Goal: Contribute content: Add original content to the website for others to see

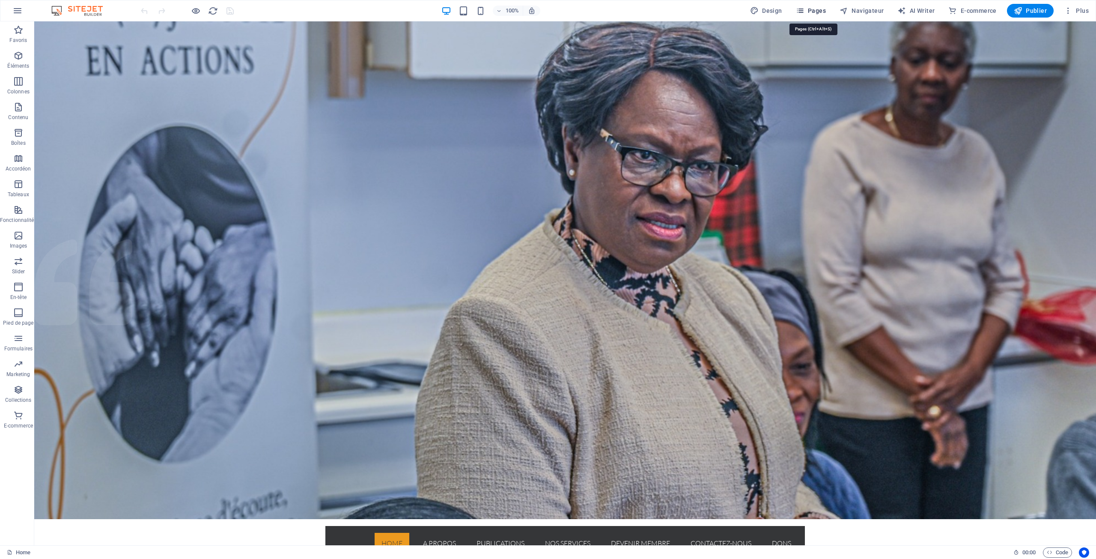
click at [820, 10] on span "Pages" at bounding box center [811, 10] width 30 height 9
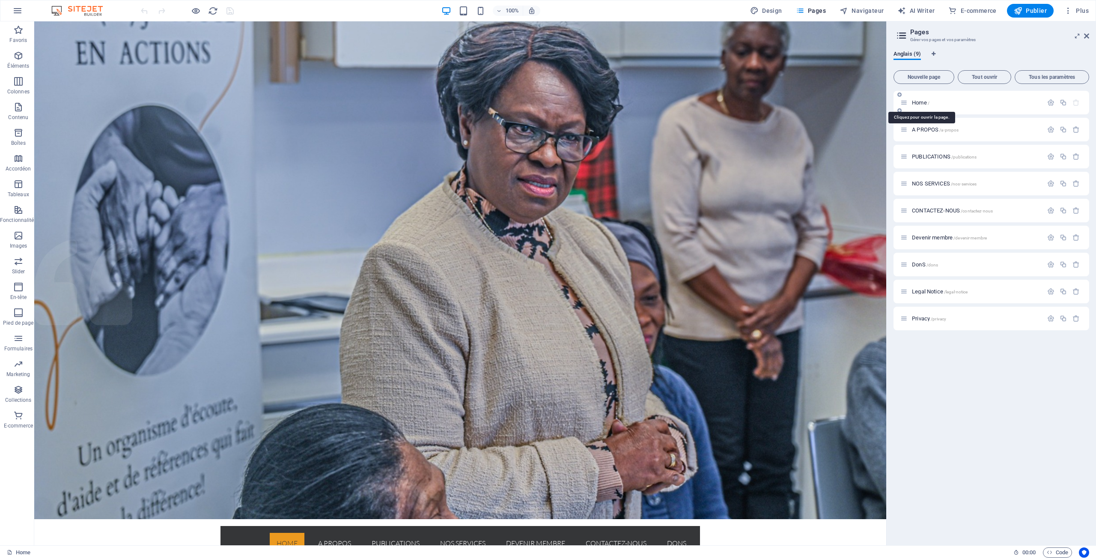
click at [916, 102] on span "Home /" at bounding box center [921, 102] width 18 height 6
click at [917, 102] on span "Home /" at bounding box center [921, 102] width 18 height 6
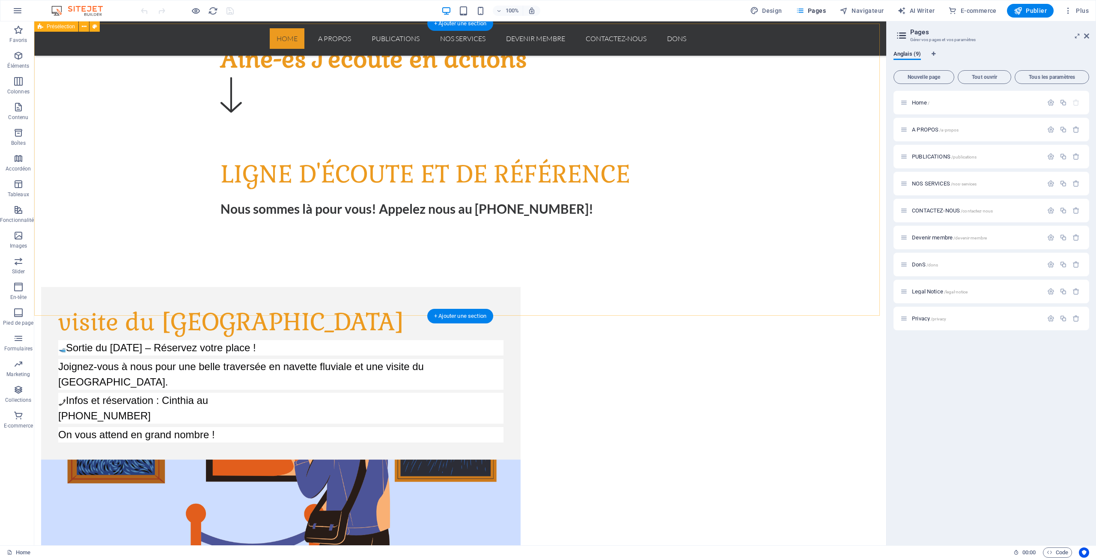
scroll to position [556, 0]
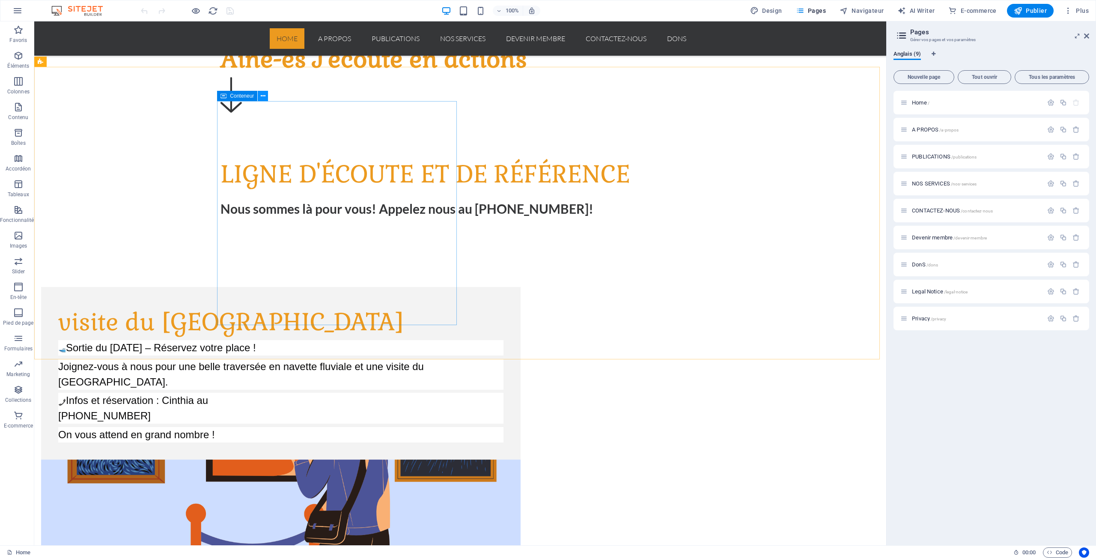
click at [263, 96] on icon at bounding box center [263, 96] width 5 height 9
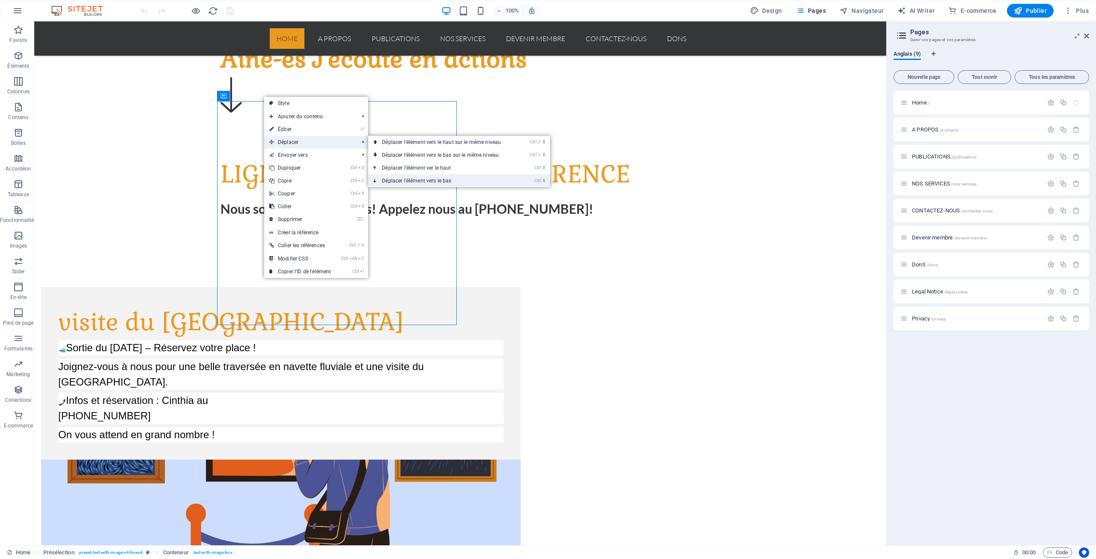
click at [449, 180] on link "Ctrl ⬇ Déplacer l'élément vers le bas" at bounding box center [443, 180] width 150 height 13
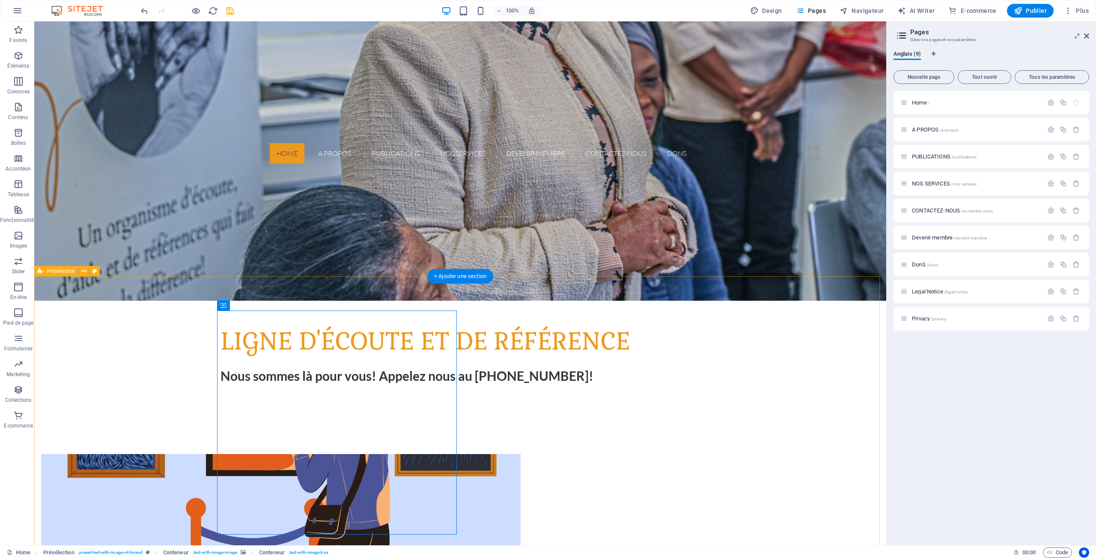
scroll to position [342, 0]
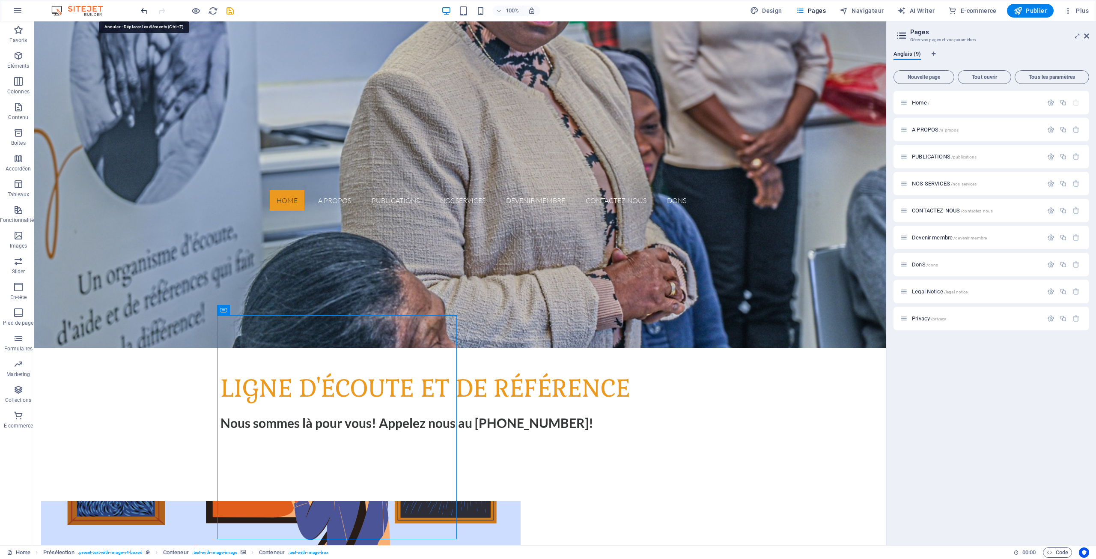
click at [143, 10] on icon "undo" at bounding box center [145, 11] width 10 height 10
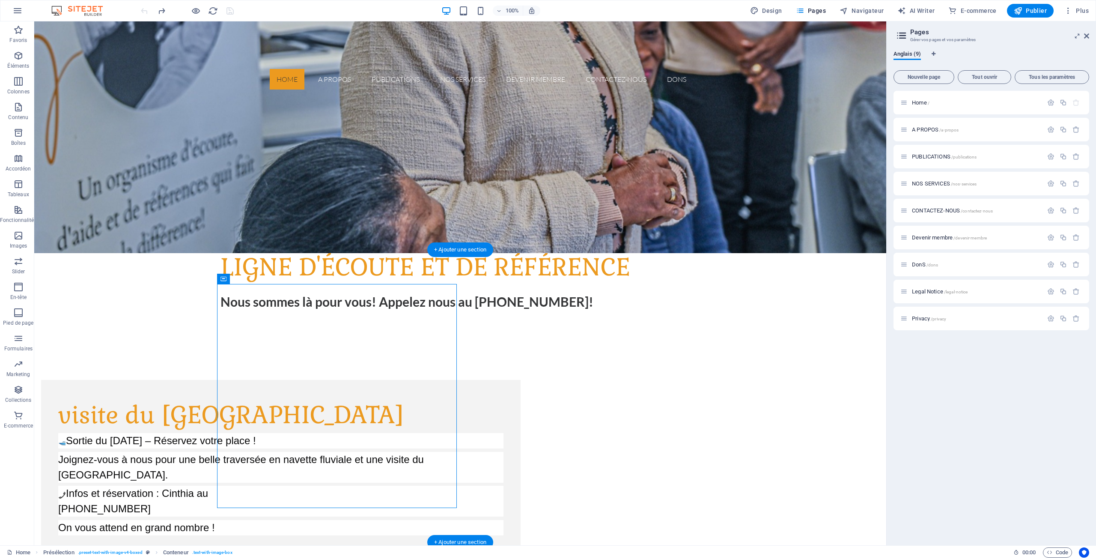
scroll to position [471, 0]
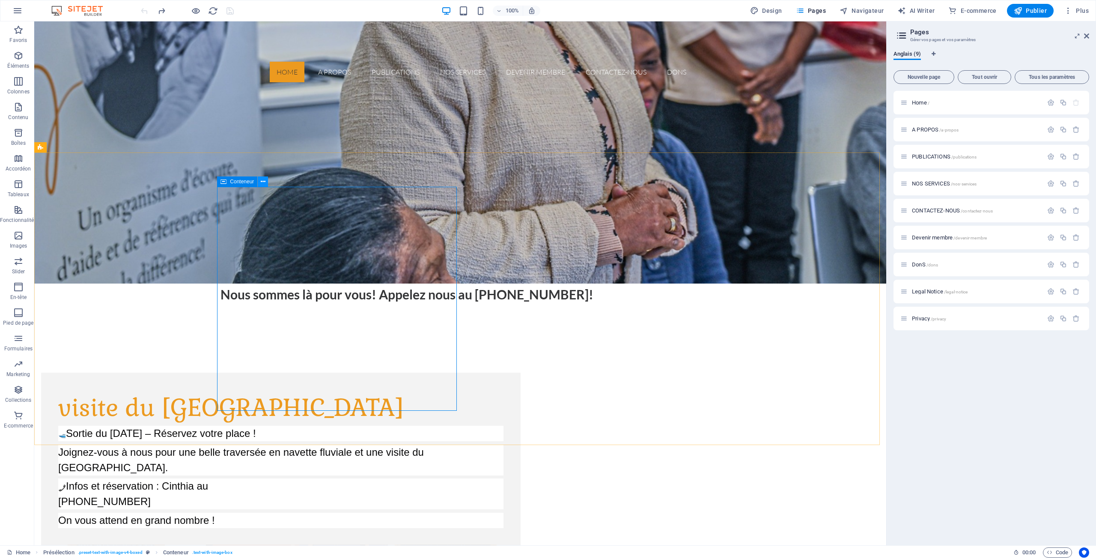
click at [264, 182] on icon at bounding box center [263, 181] width 5 height 9
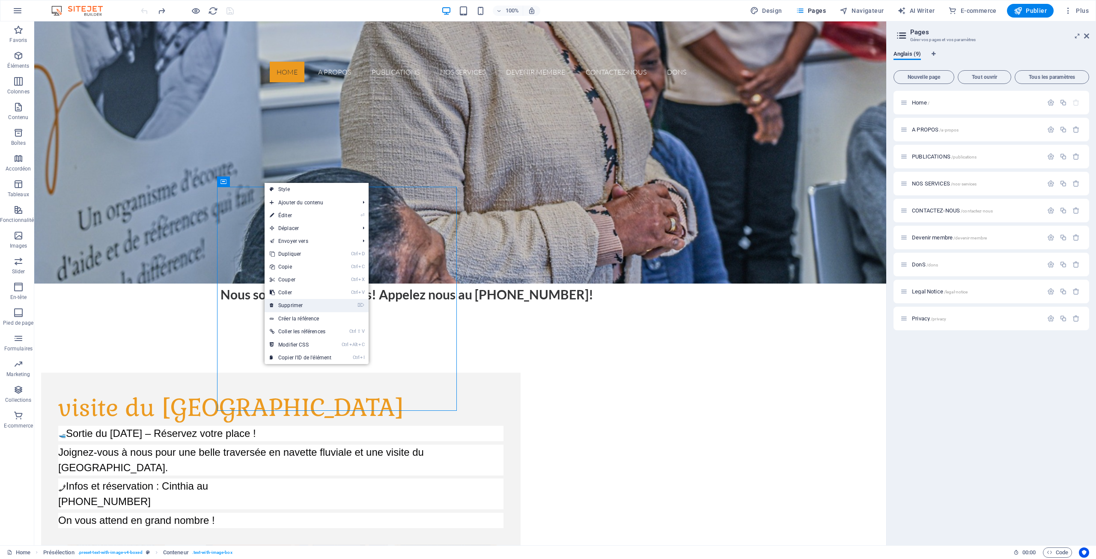
click at [302, 303] on link "⌦ Supprimer" at bounding box center [301, 305] width 72 height 13
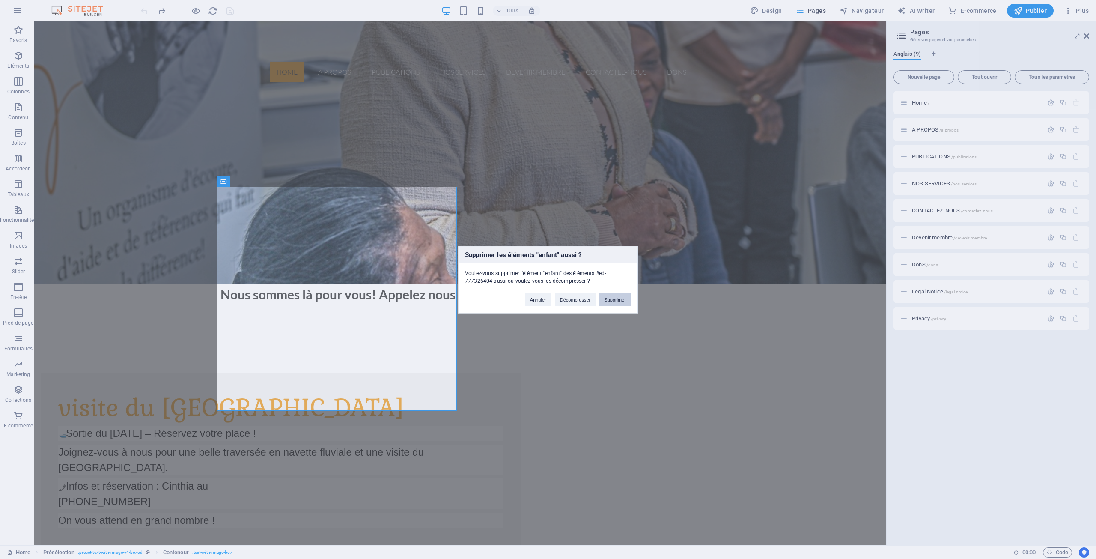
click at [614, 298] on button "Supprimer" at bounding box center [615, 299] width 32 height 13
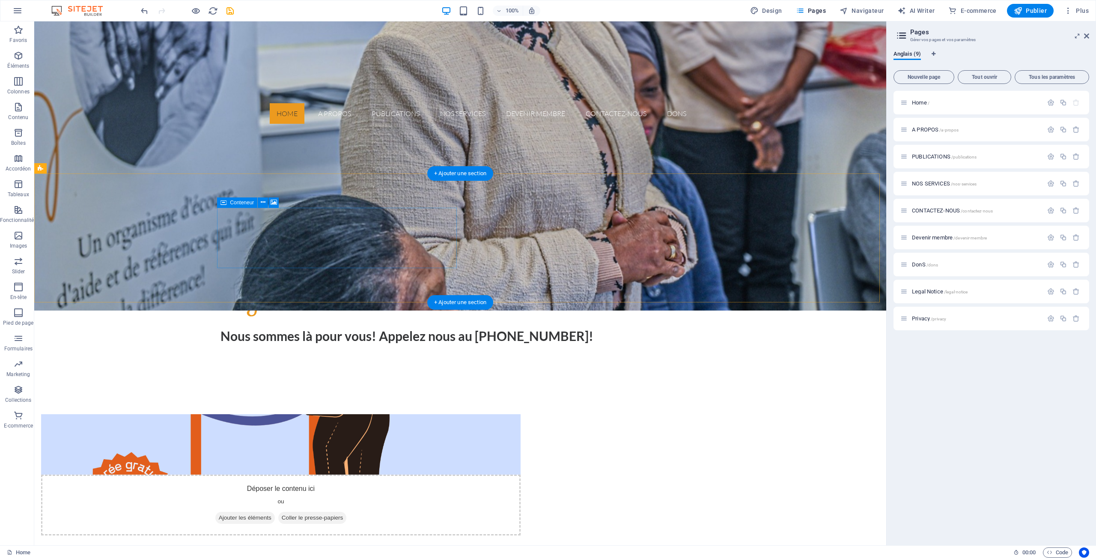
scroll to position [428, 0]
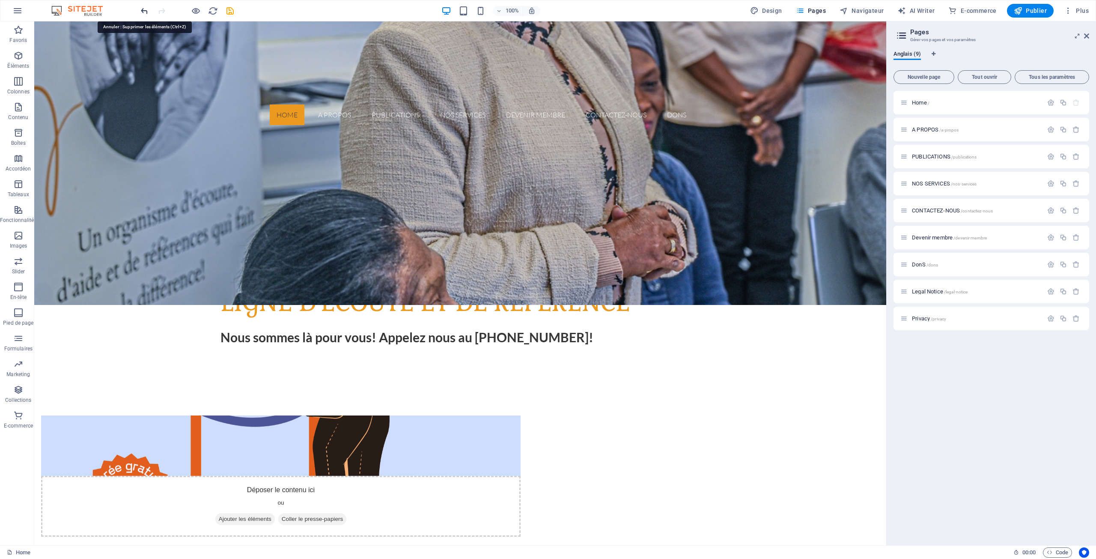
click at [143, 12] on icon "undo" at bounding box center [145, 11] width 10 height 10
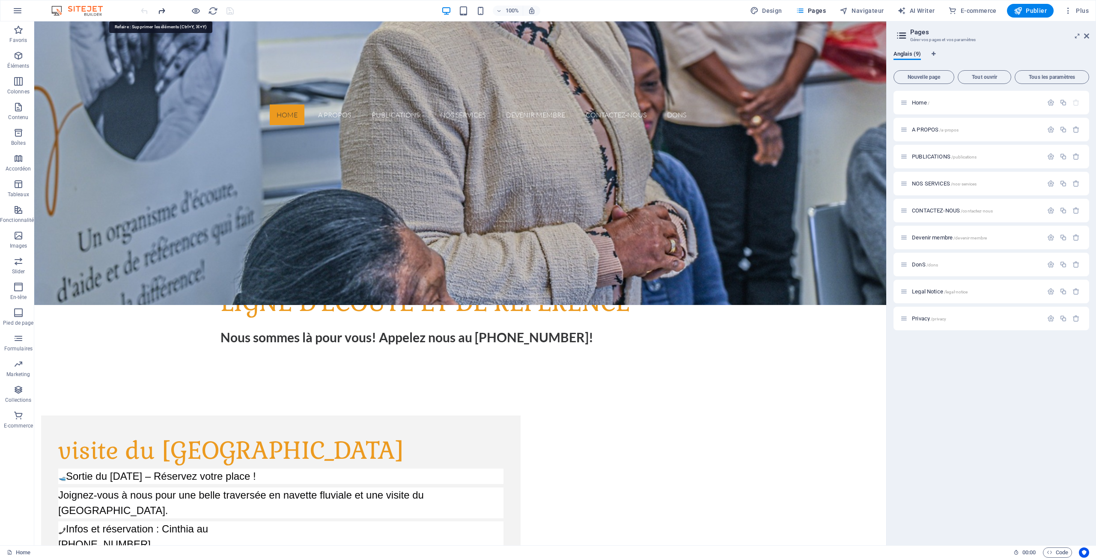
click at [160, 12] on icon "redo" at bounding box center [162, 11] width 10 height 10
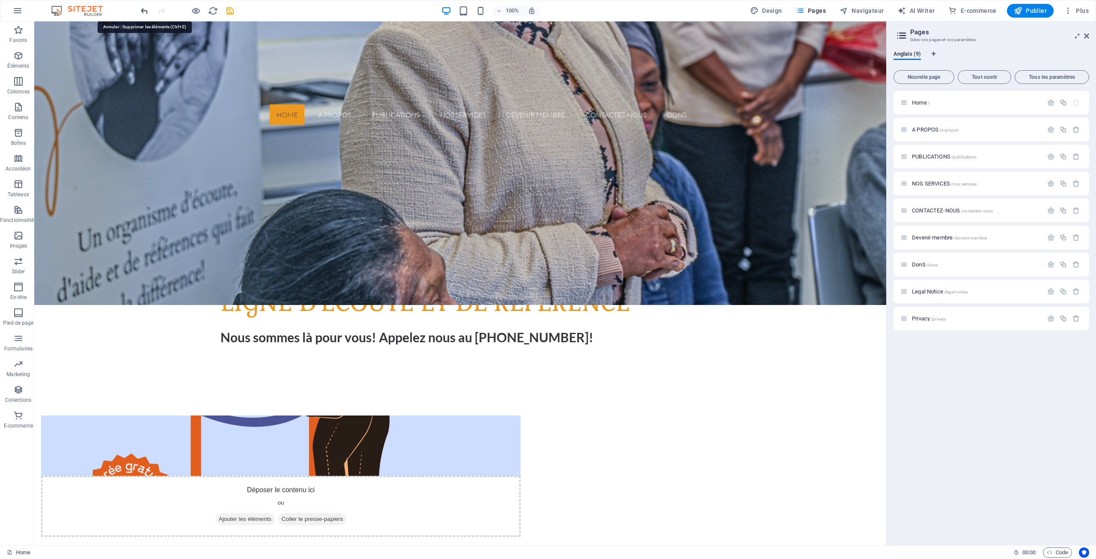
click at [141, 6] on icon "undo" at bounding box center [145, 11] width 10 height 10
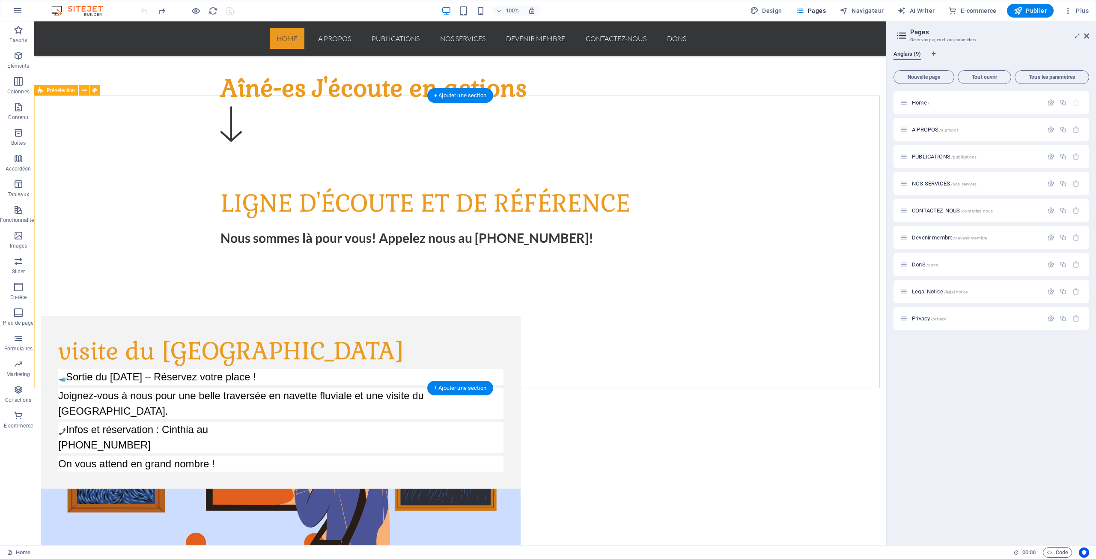
scroll to position [514, 0]
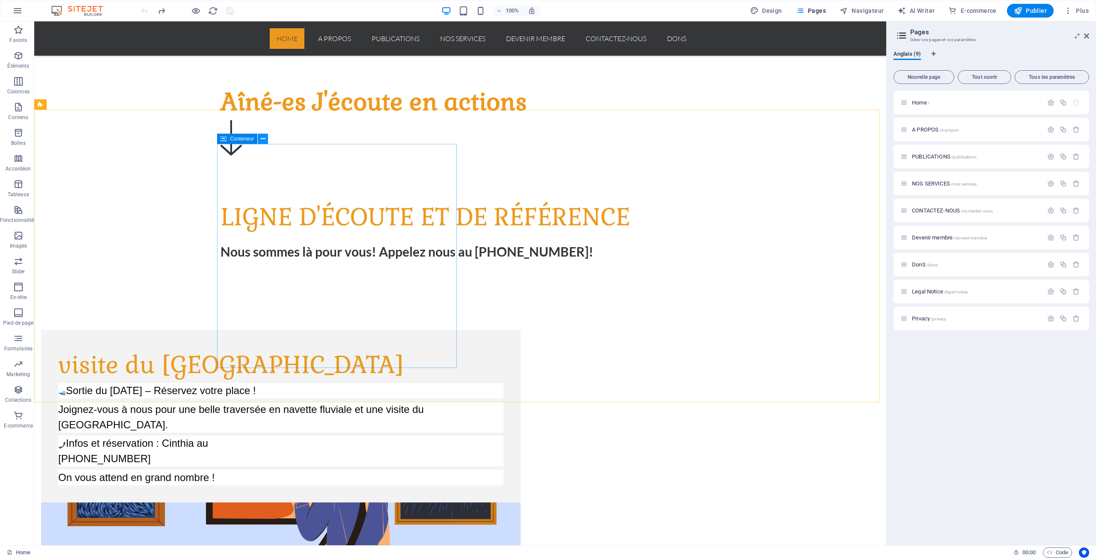
click at [266, 139] on button at bounding box center [263, 139] width 10 height 10
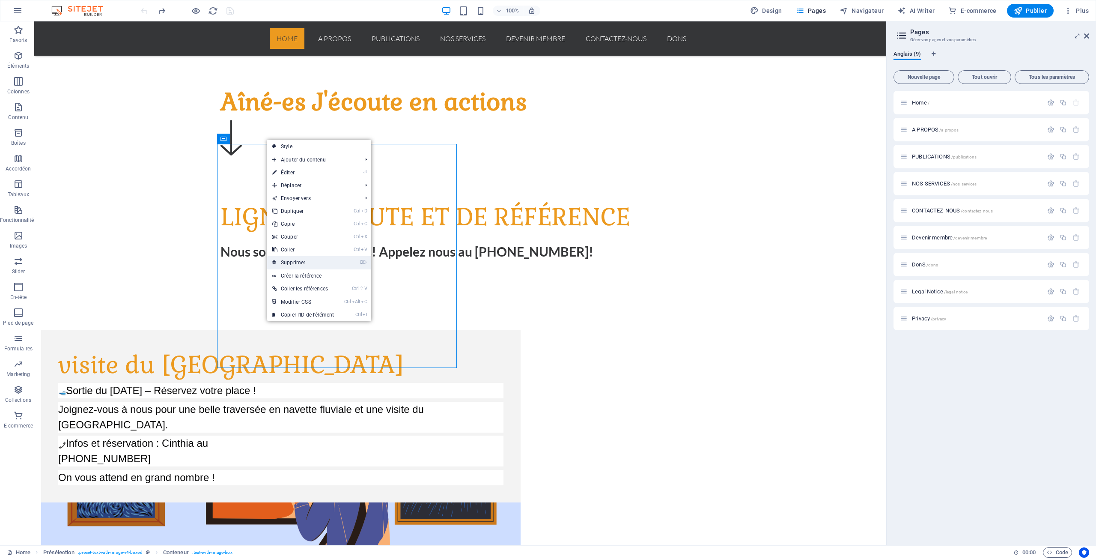
click at [299, 262] on link "⌦ Supprimer" at bounding box center [303, 262] width 72 height 13
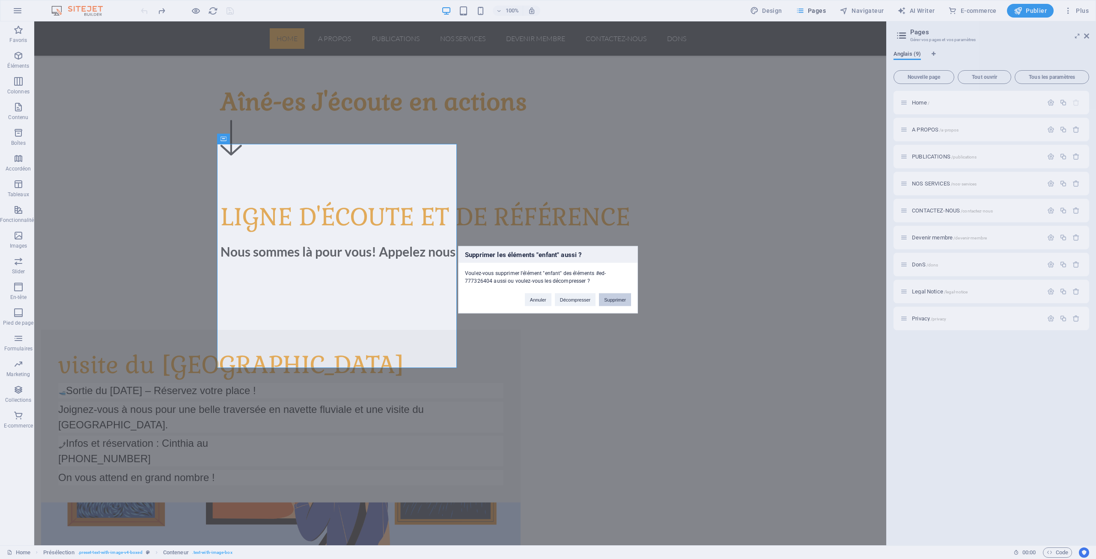
click at [616, 299] on button "Supprimer" at bounding box center [615, 299] width 32 height 13
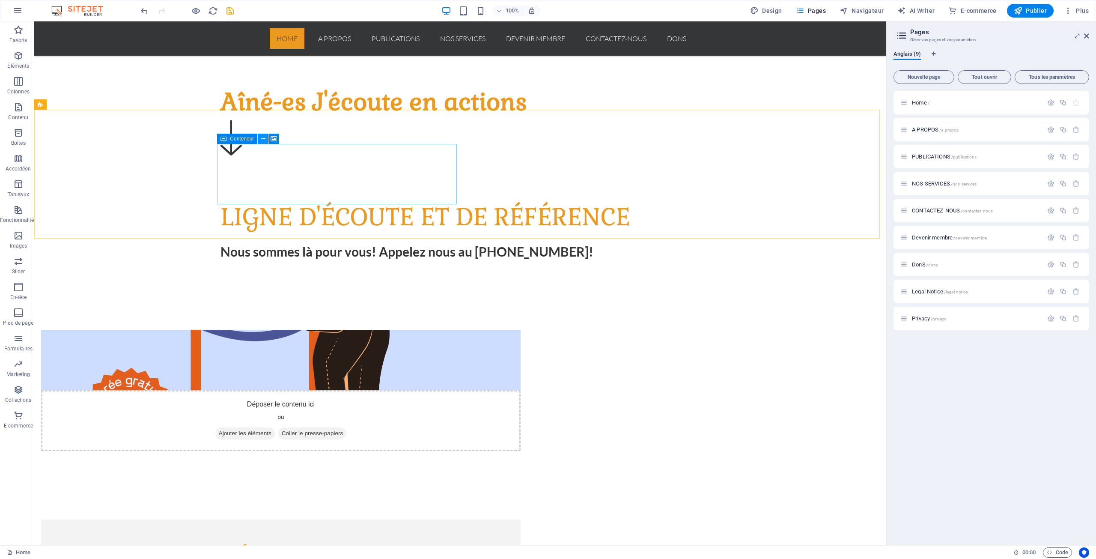
click at [264, 137] on icon at bounding box center [263, 138] width 5 height 9
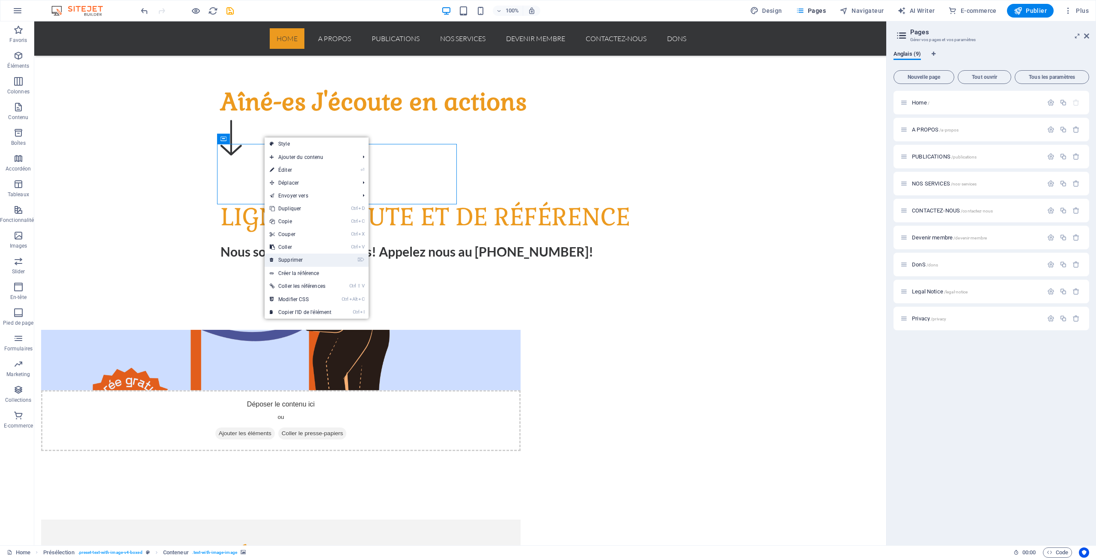
click at [308, 257] on link "⌦ Supprimer" at bounding box center [301, 259] width 72 height 13
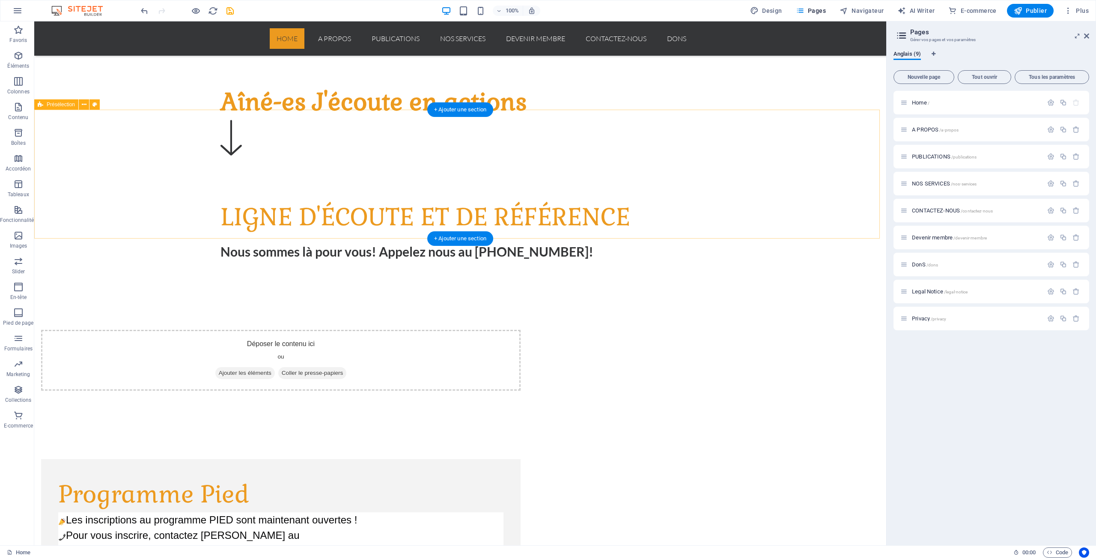
click at [343, 330] on div "Déposer le contenu ici ou Ajouter les éléments Coller le presse-papiers" at bounding box center [280, 360] width 479 height 61
click at [86, 103] on icon at bounding box center [84, 104] width 5 height 9
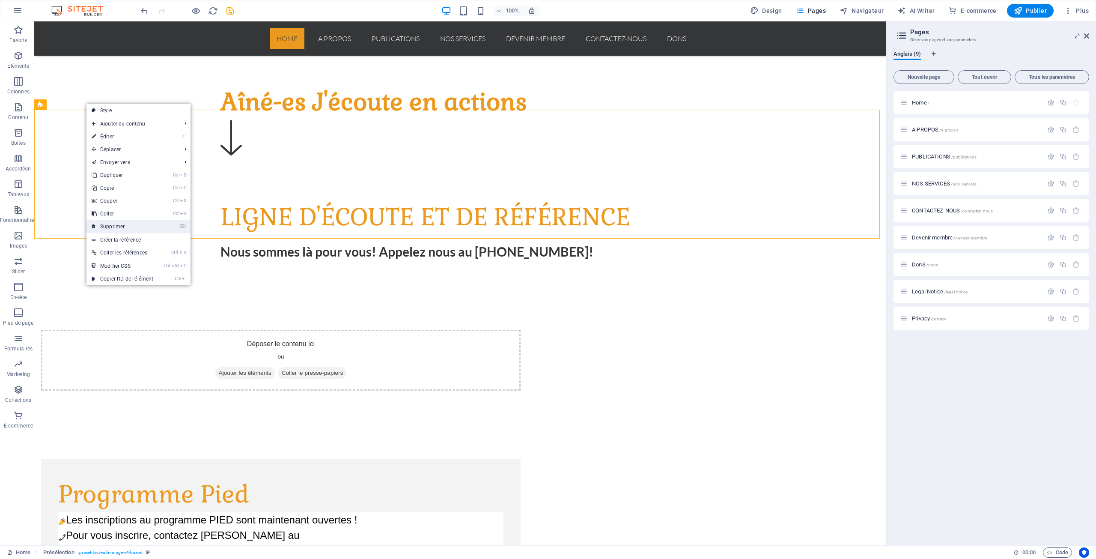
click at [122, 224] on link "⌦ Supprimer" at bounding box center [122, 226] width 72 height 13
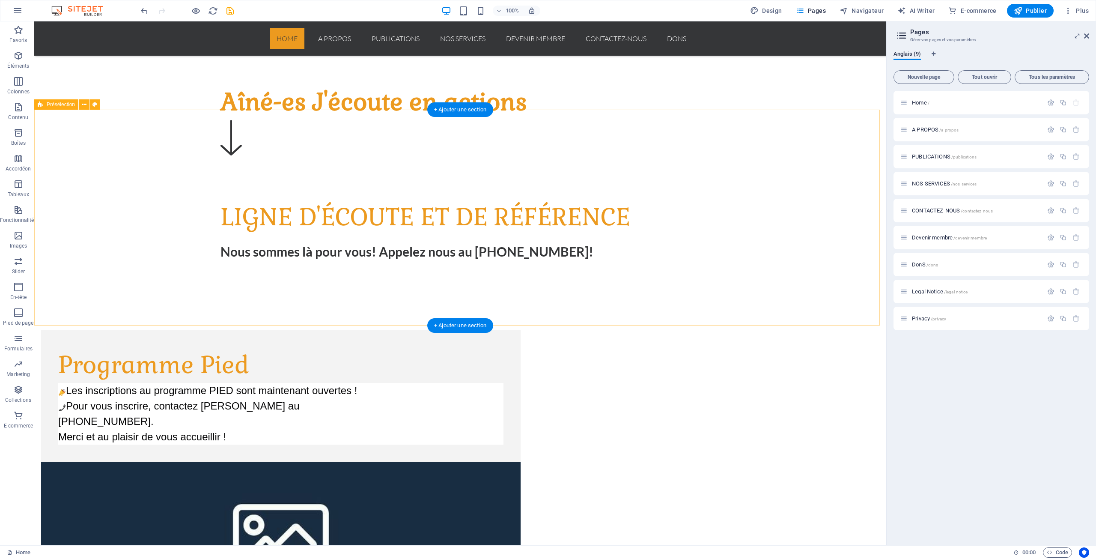
click at [520, 461] on figure at bounding box center [280, 534] width 479 height 147
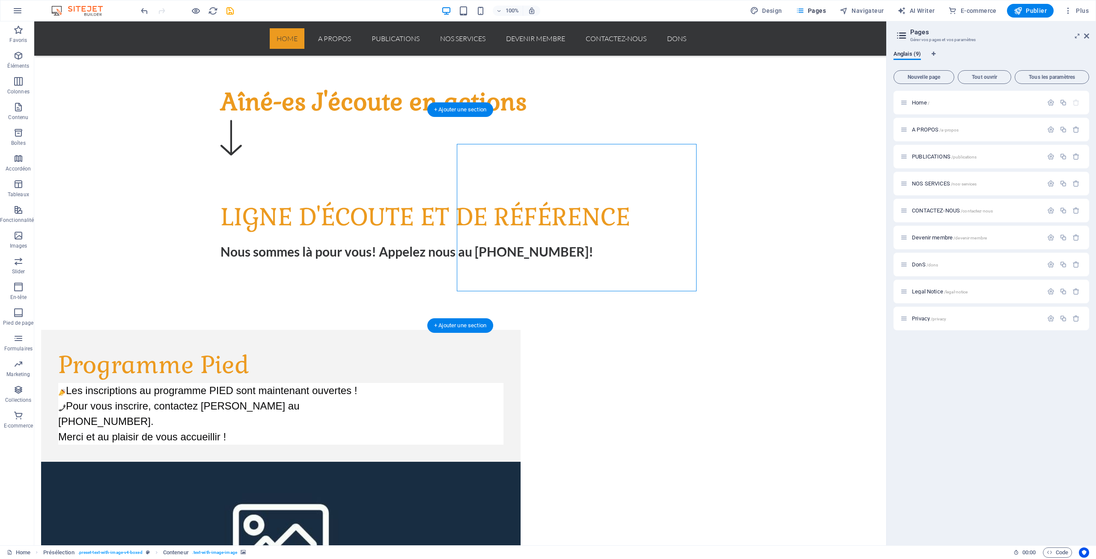
click at [520, 461] on figure at bounding box center [280, 534] width 479 height 147
click at [265, 137] on icon at bounding box center [263, 138] width 5 height 9
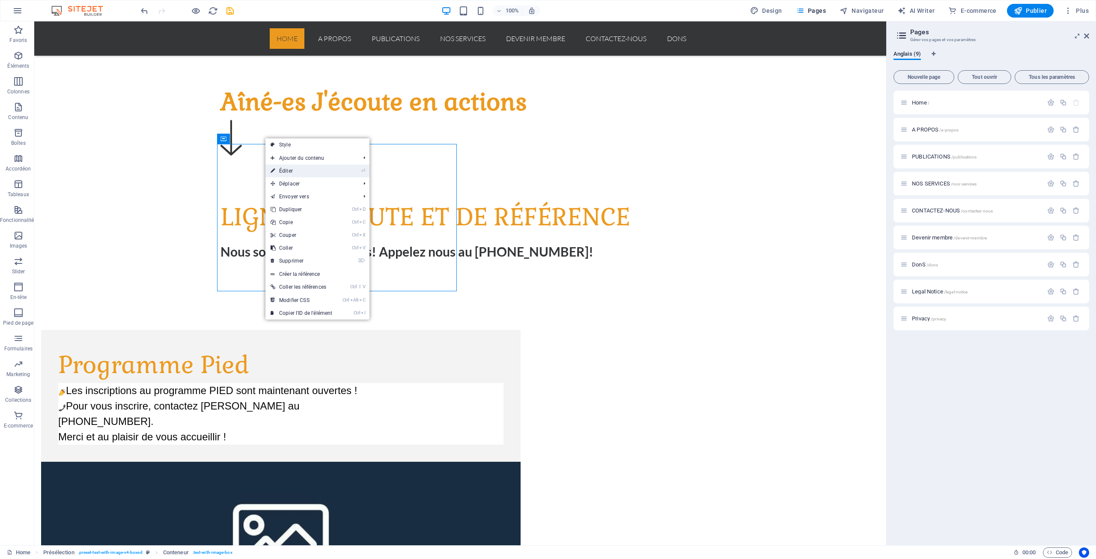
click at [289, 167] on link "⏎ Éditer" at bounding box center [301, 170] width 72 height 13
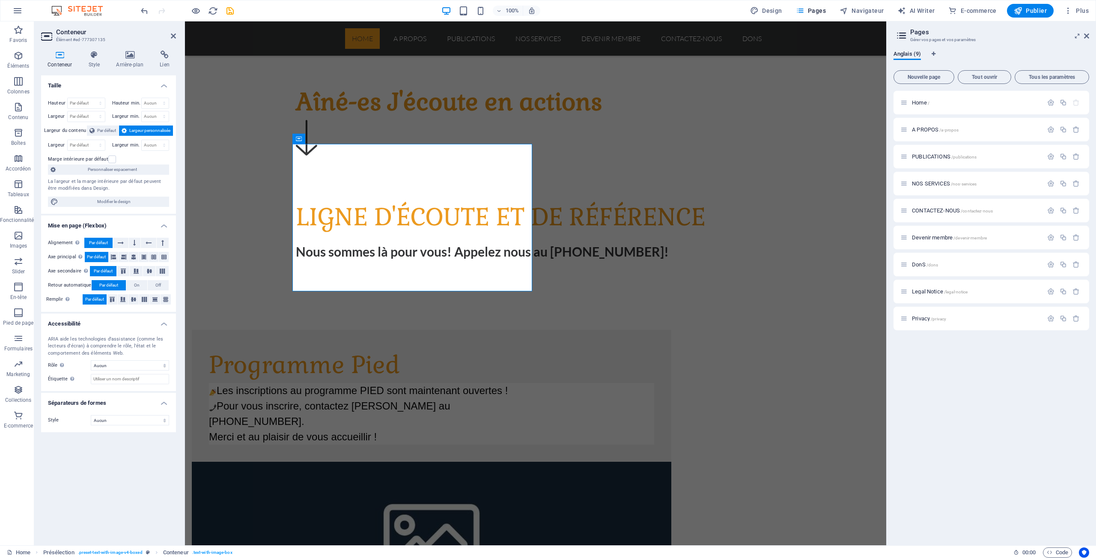
click at [654, 461] on figure at bounding box center [431, 534] width 479 height 147
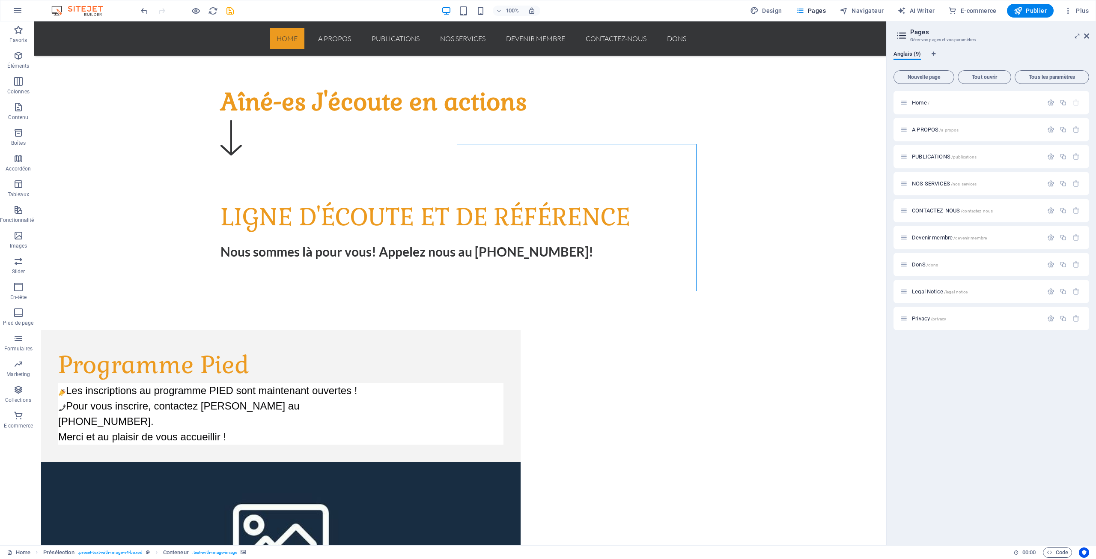
click at [520, 461] on figure at bounding box center [280, 534] width 479 height 147
click at [329, 383] on div "Les inscriptions au programme PIED sont maintenant ouvertes ! Pour vous inscrir…" at bounding box center [280, 414] width 445 height 62
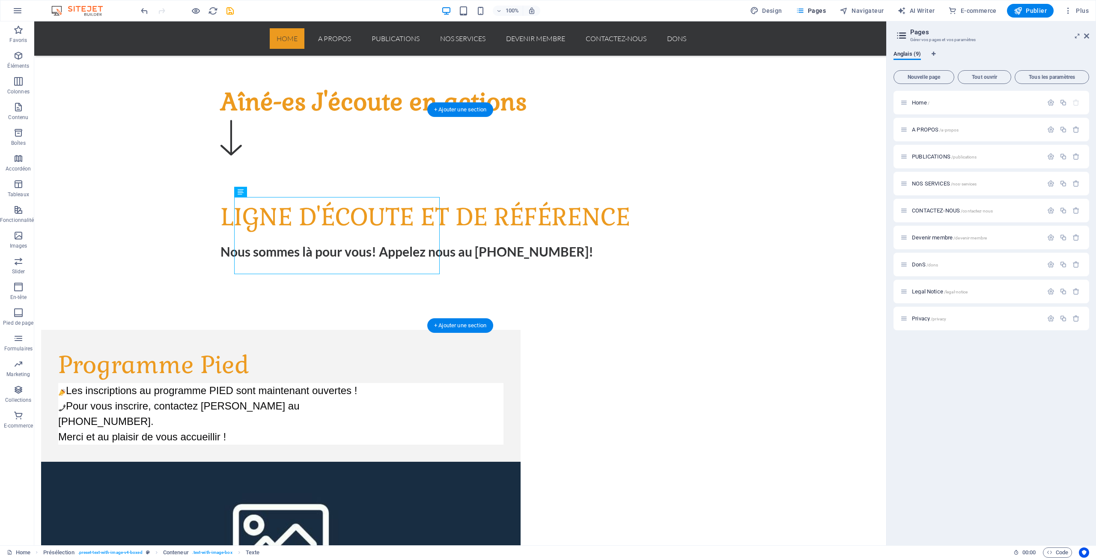
click at [520, 461] on figure at bounding box center [280, 534] width 479 height 147
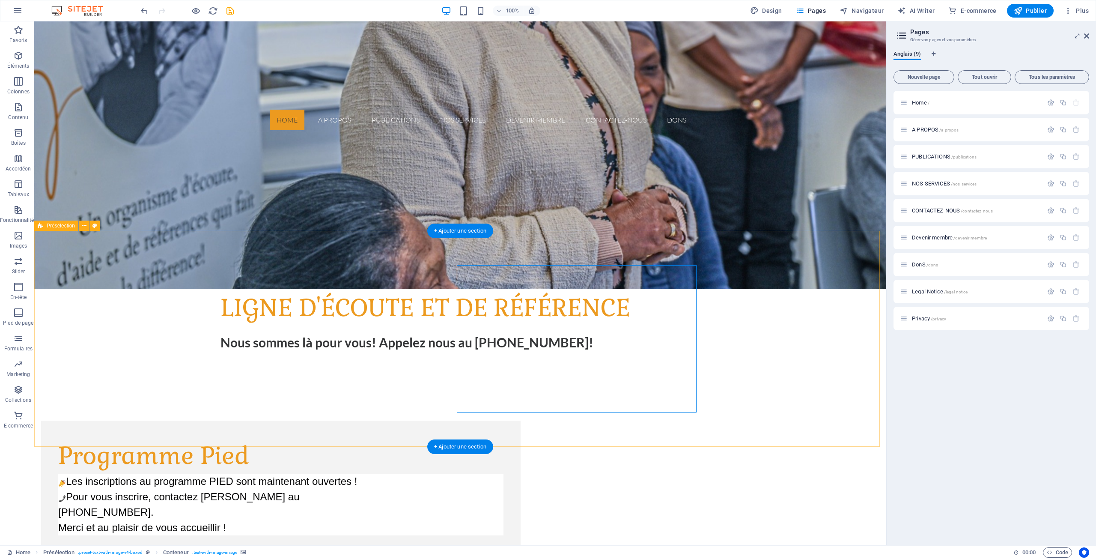
scroll to position [385, 0]
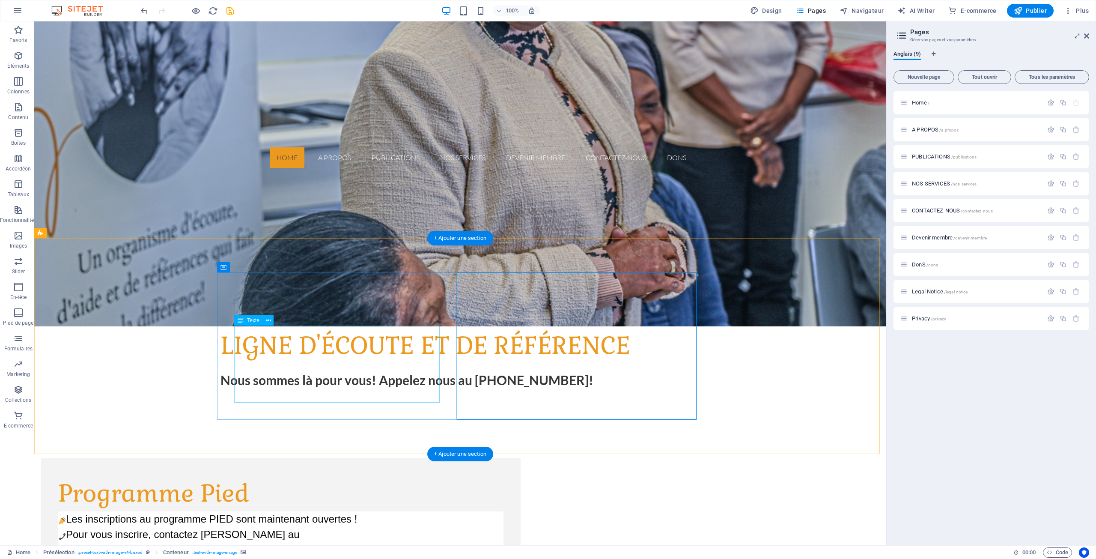
click at [378, 511] on div "Les inscriptions au programme PIED sont maintenant ouvertes ! Pour vous inscrir…" at bounding box center [280, 542] width 445 height 62
click at [263, 268] on icon at bounding box center [263, 267] width 5 height 9
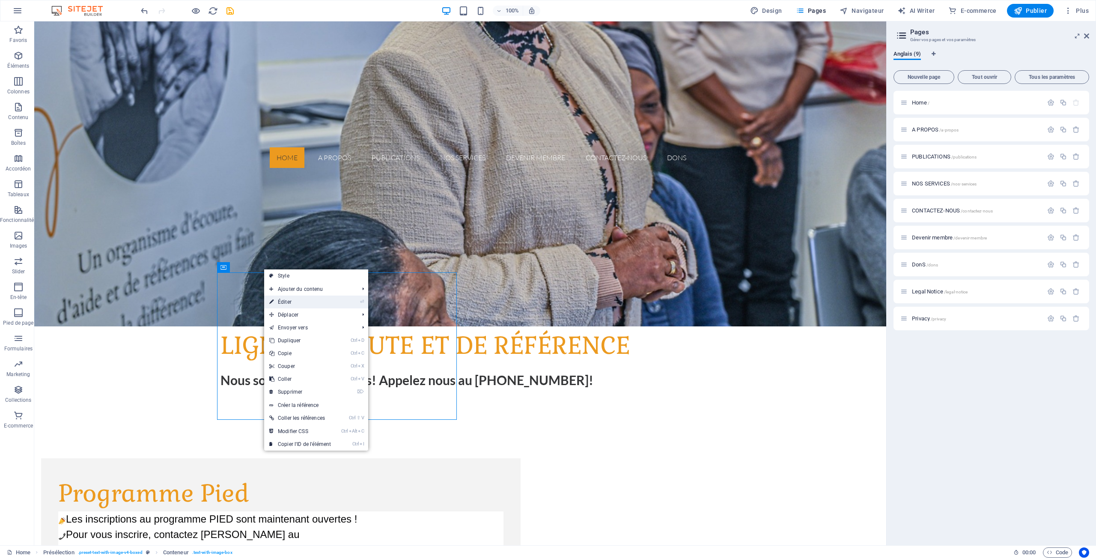
click at [292, 300] on link "⏎ Éditer" at bounding box center [300, 301] width 72 height 13
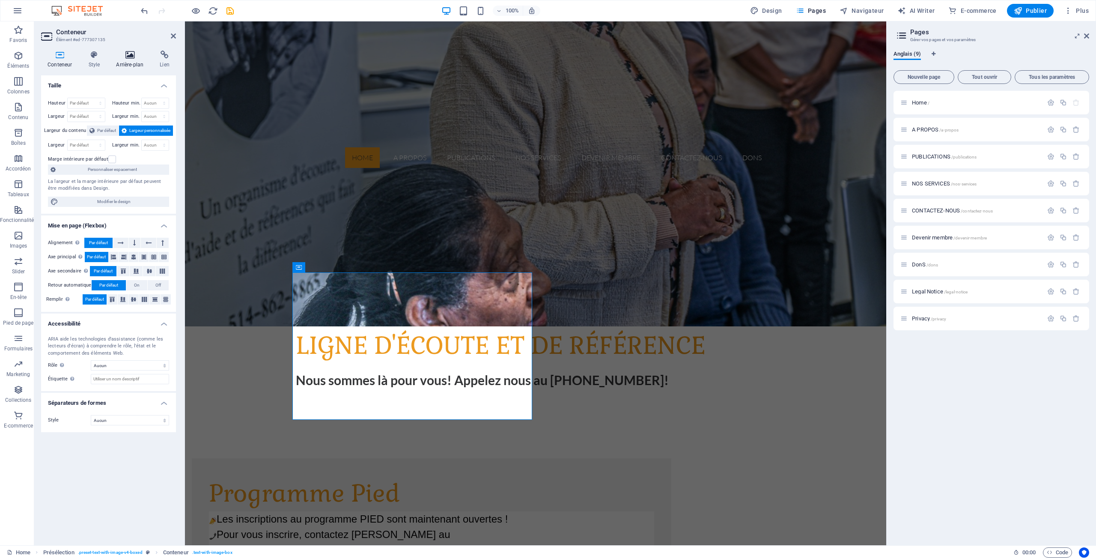
click at [124, 57] on icon at bounding box center [130, 55] width 40 height 9
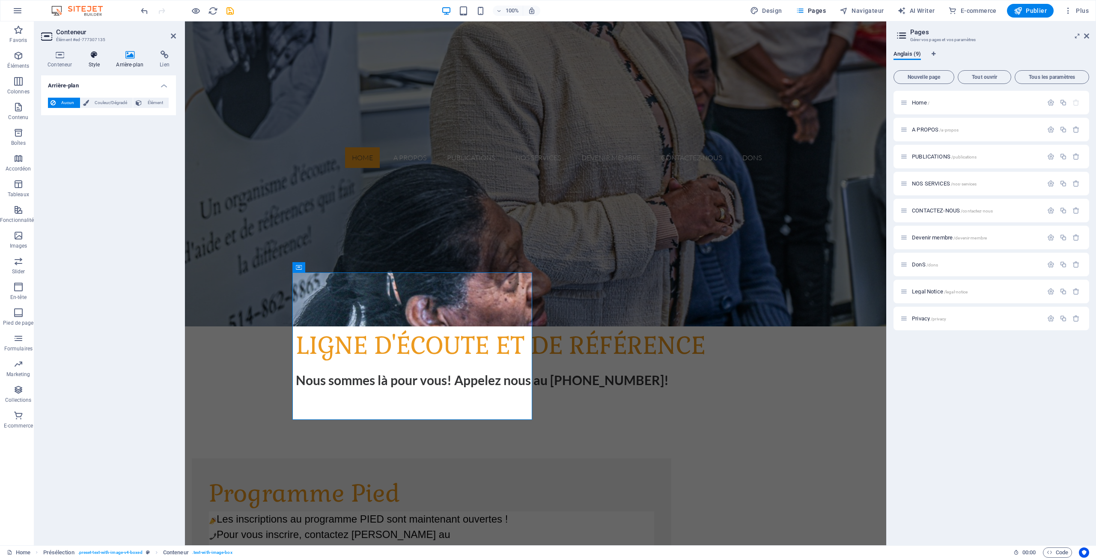
click at [95, 57] on icon at bounding box center [94, 55] width 24 height 9
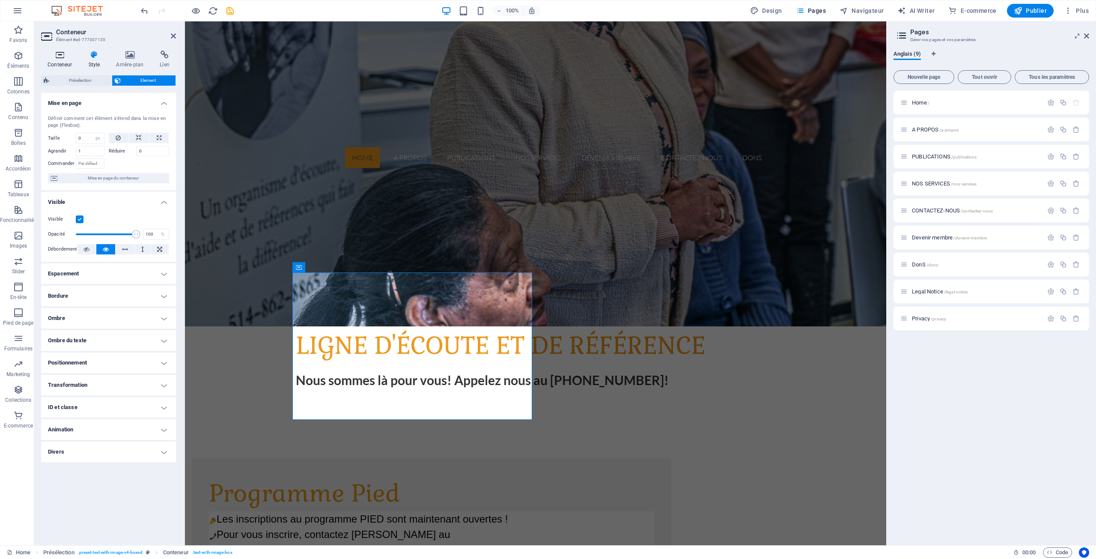
click at [59, 57] on icon at bounding box center [59, 55] width 37 height 9
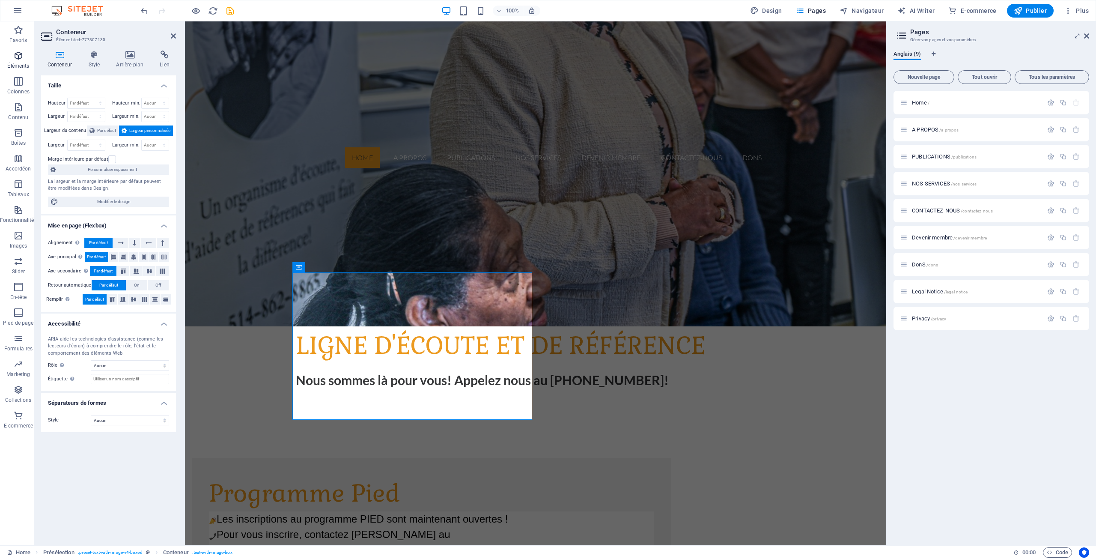
click at [17, 54] on icon "button" at bounding box center [18, 56] width 10 height 10
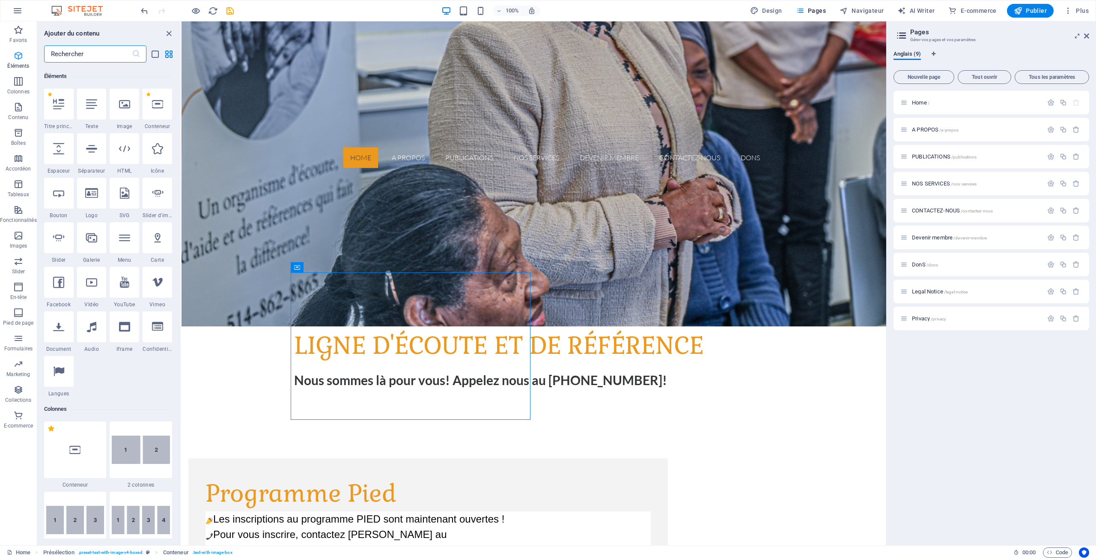
scroll to position [161, 0]
click at [123, 104] on icon at bounding box center [124, 102] width 11 height 11
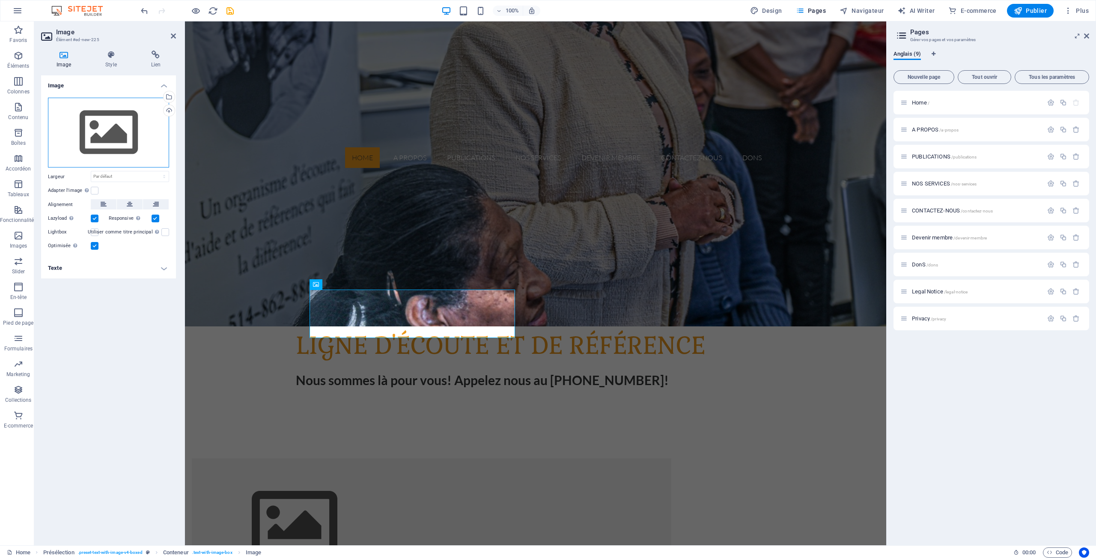
click at [115, 143] on div "Glissez les fichiers ici, cliquez pour choisir les fichiers ou sélectionnez les…" at bounding box center [108, 133] width 121 height 70
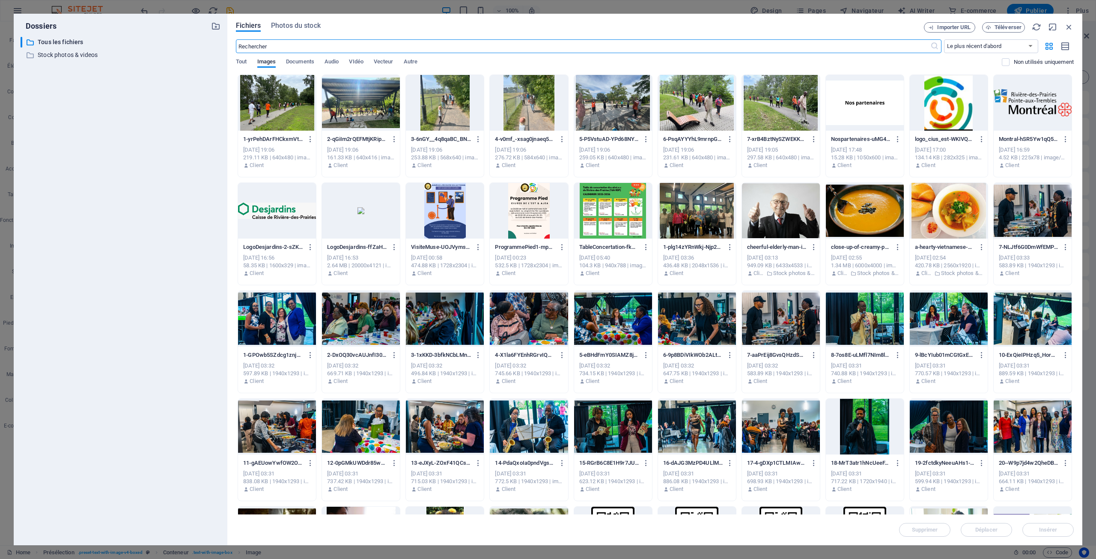
click at [523, 217] on div at bounding box center [529, 211] width 78 height 56
click at [1052, 527] on span "Insérer" at bounding box center [1048, 529] width 18 height 5
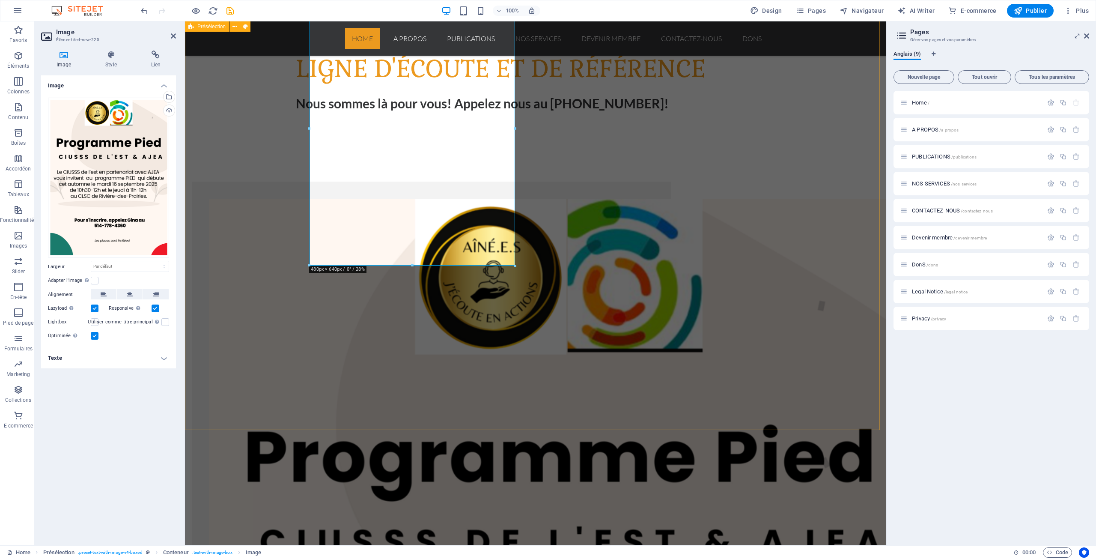
scroll to position [556, 0]
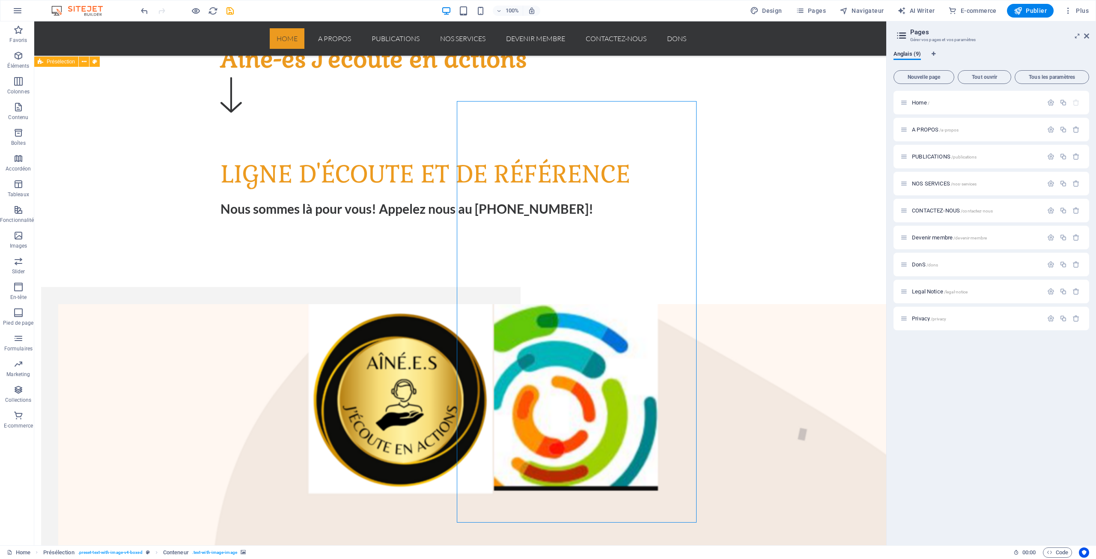
click at [268, 424] on icon at bounding box center [268, 422] width 5 height 9
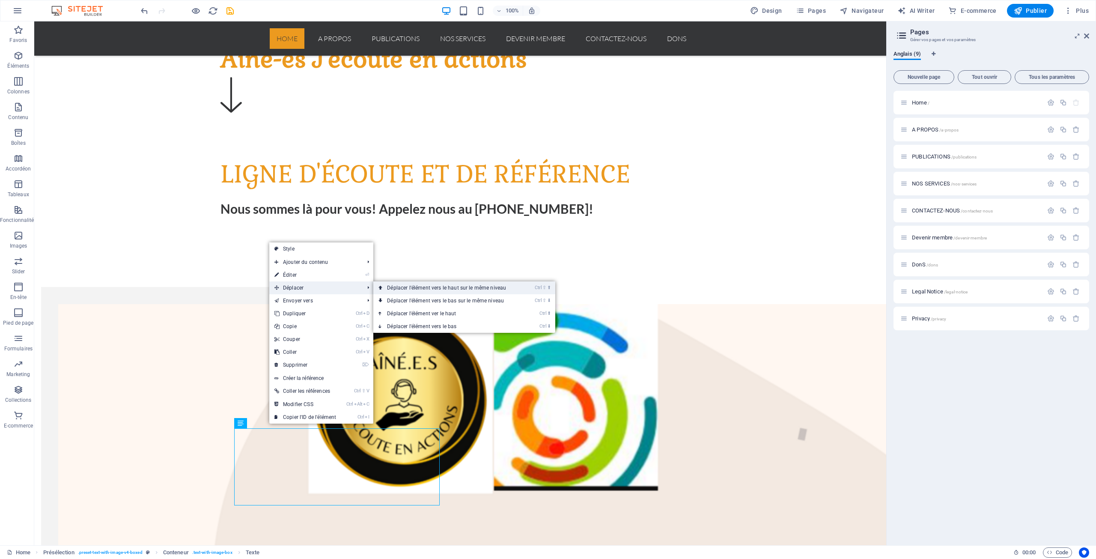
click at [419, 288] on link "Ctrl ⇧ ⬆ Déplacer l'élément vers le haut sur le même niveau" at bounding box center [448, 287] width 150 height 13
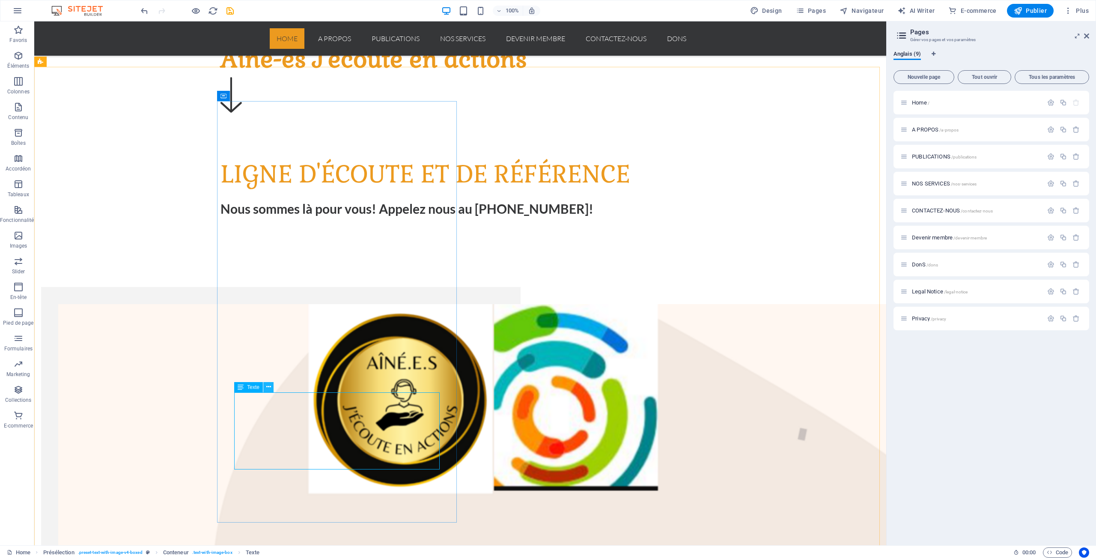
click at [269, 385] on icon at bounding box center [268, 386] width 5 height 9
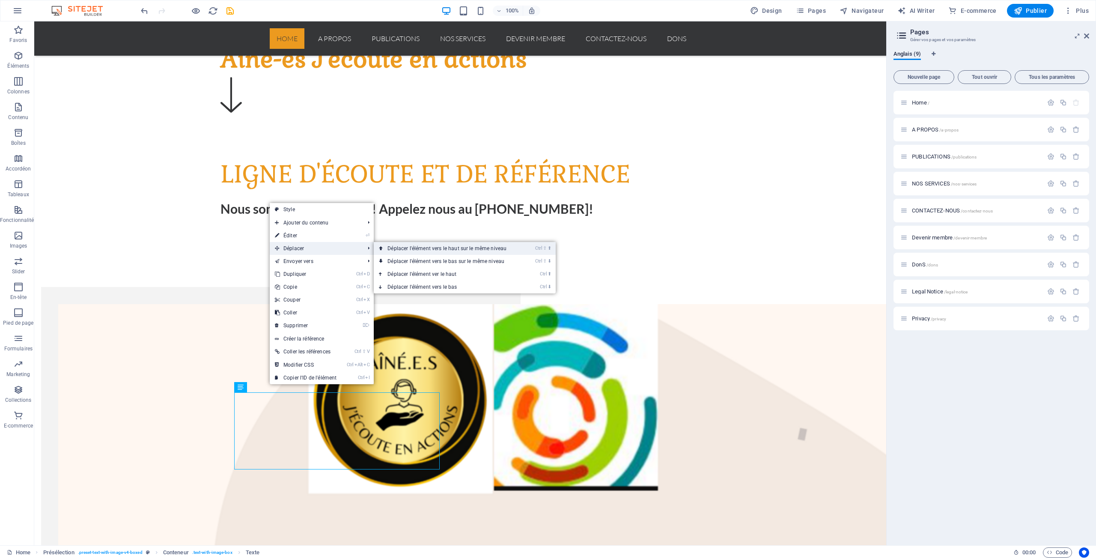
click at [440, 248] on link "Ctrl ⇧ ⬆ Déplacer l'élément vers le haut sur le même niveau" at bounding box center [449, 248] width 150 height 13
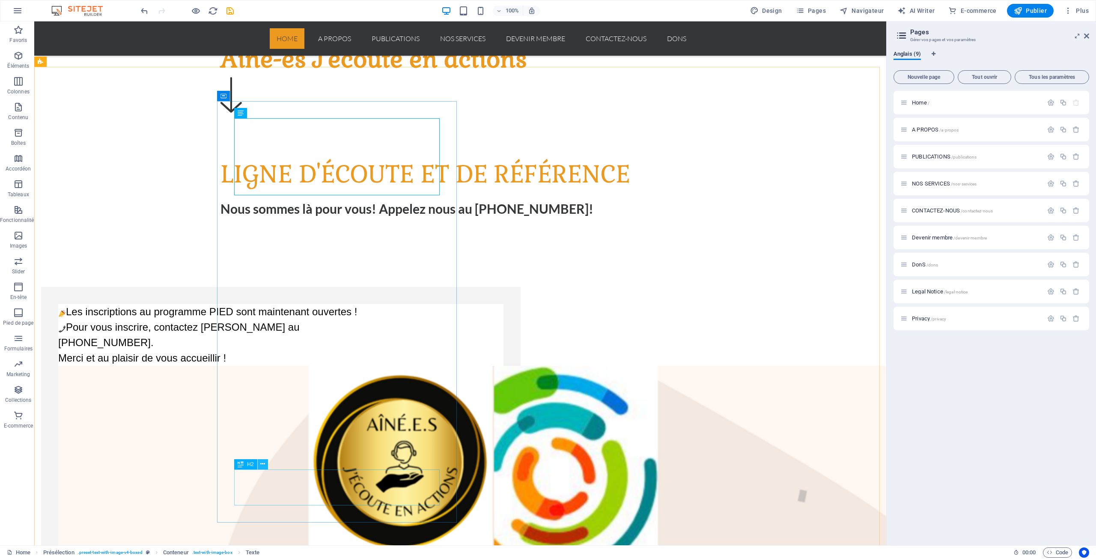
click at [264, 464] on icon at bounding box center [262, 463] width 5 height 9
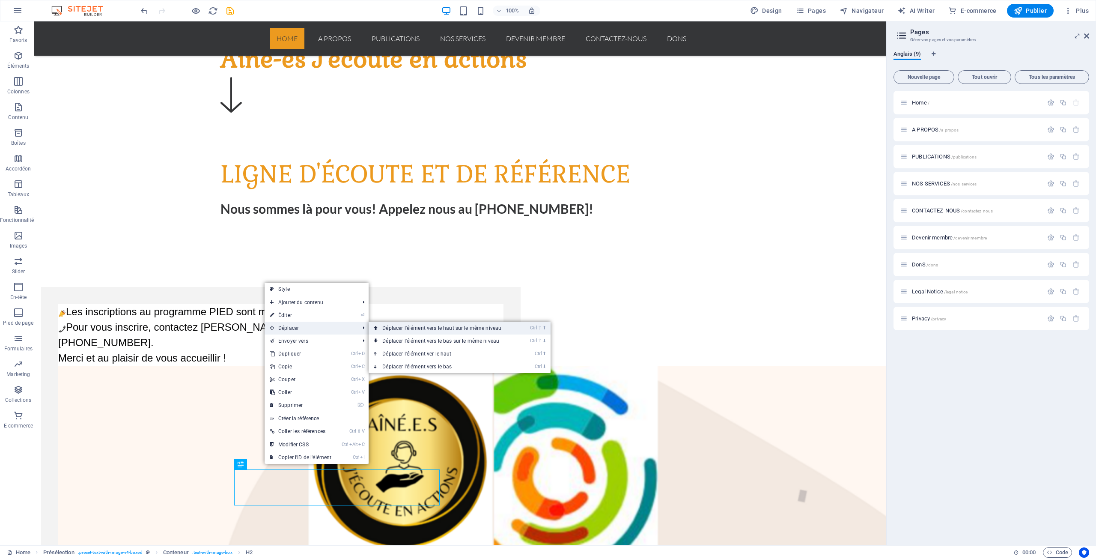
click at [416, 326] on link "Ctrl ⇧ ⬆ Déplacer l'élément vers le haut sur le même niveau" at bounding box center [444, 327] width 150 height 13
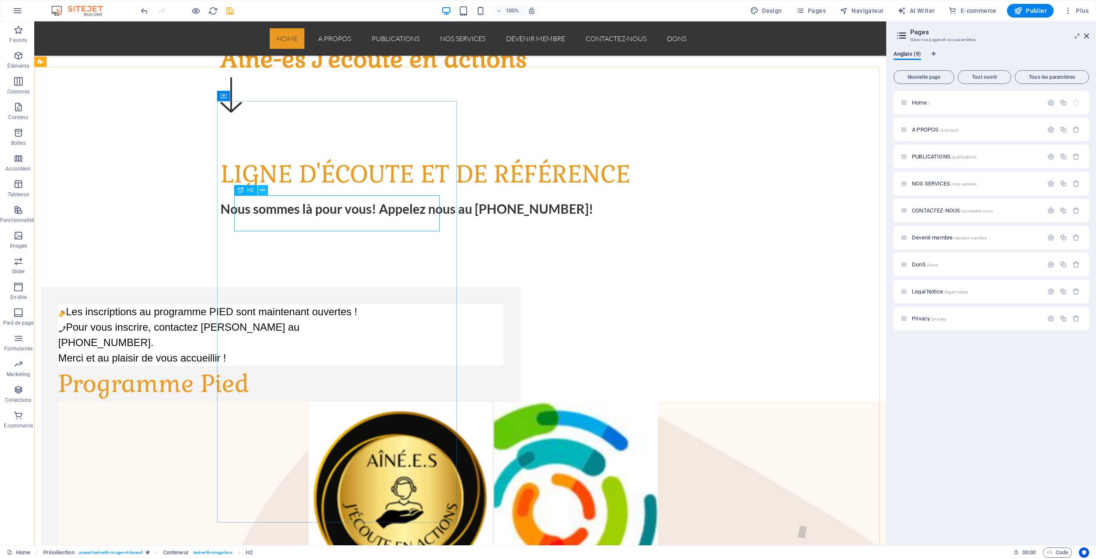
click at [264, 188] on icon at bounding box center [262, 190] width 5 height 9
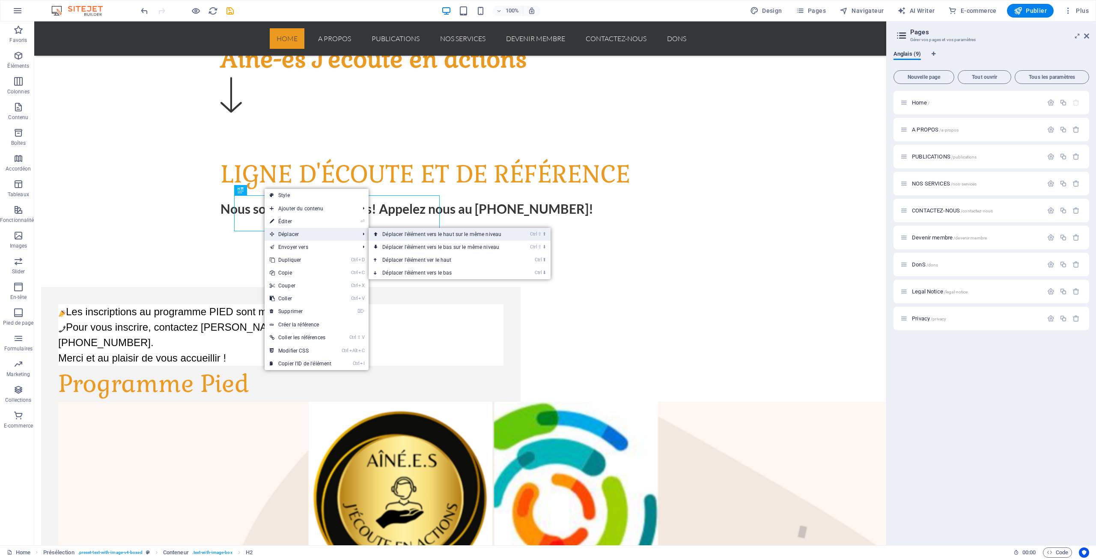
click at [423, 233] on link "Ctrl ⇧ ⬆ Déplacer l'élément vers le haut sur le même niveau" at bounding box center [444, 234] width 150 height 13
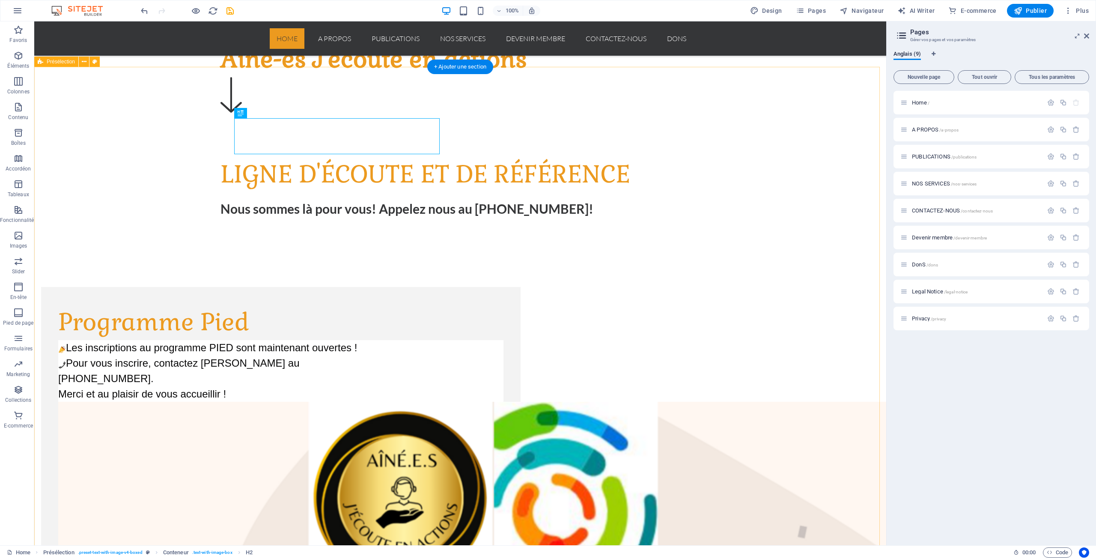
click at [452, 70] on div "+ Ajouter une section" at bounding box center [460, 66] width 66 height 15
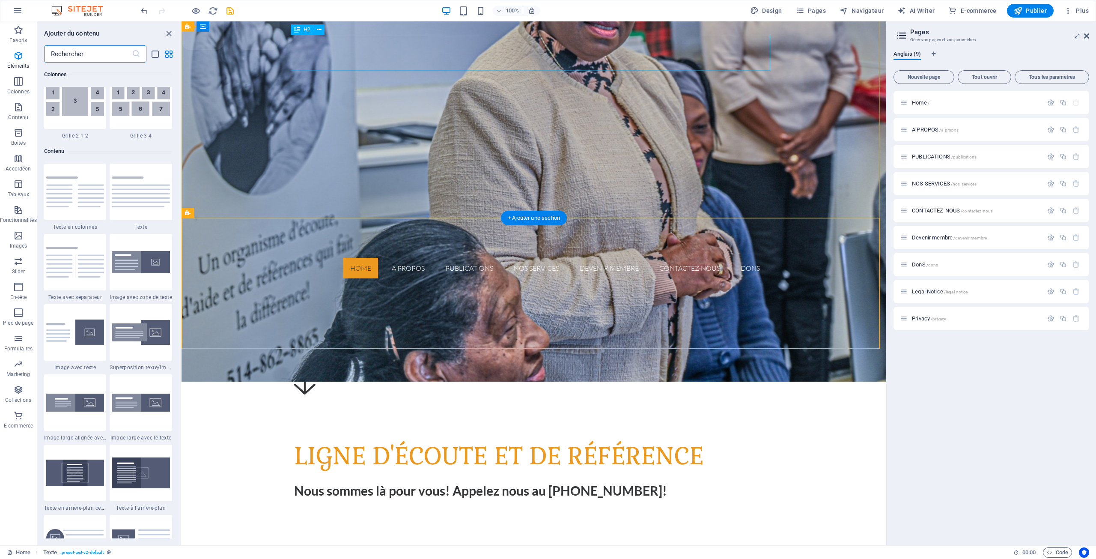
scroll to position [1568, 0]
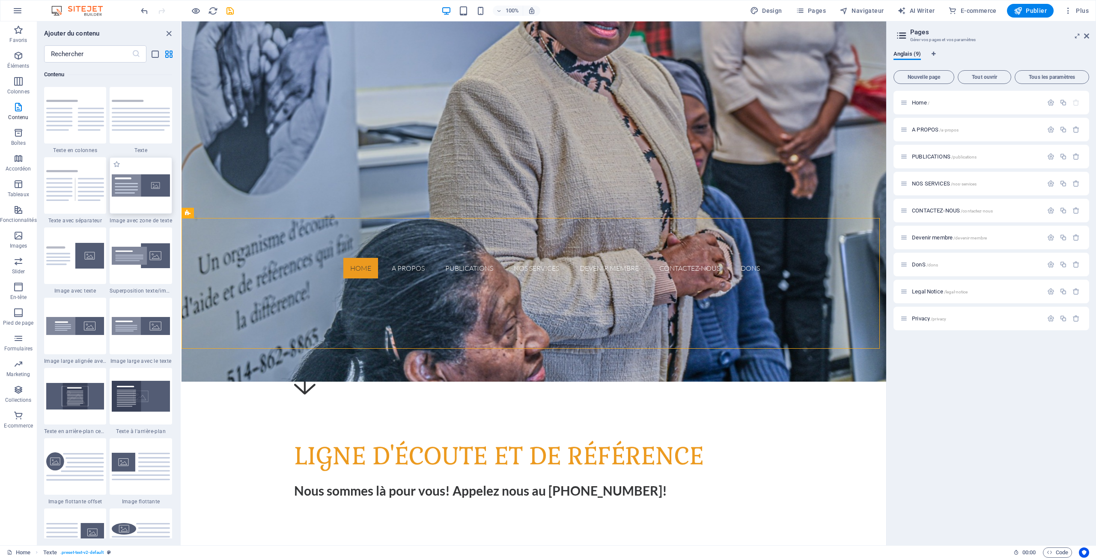
click at [133, 185] on img at bounding box center [141, 185] width 58 height 22
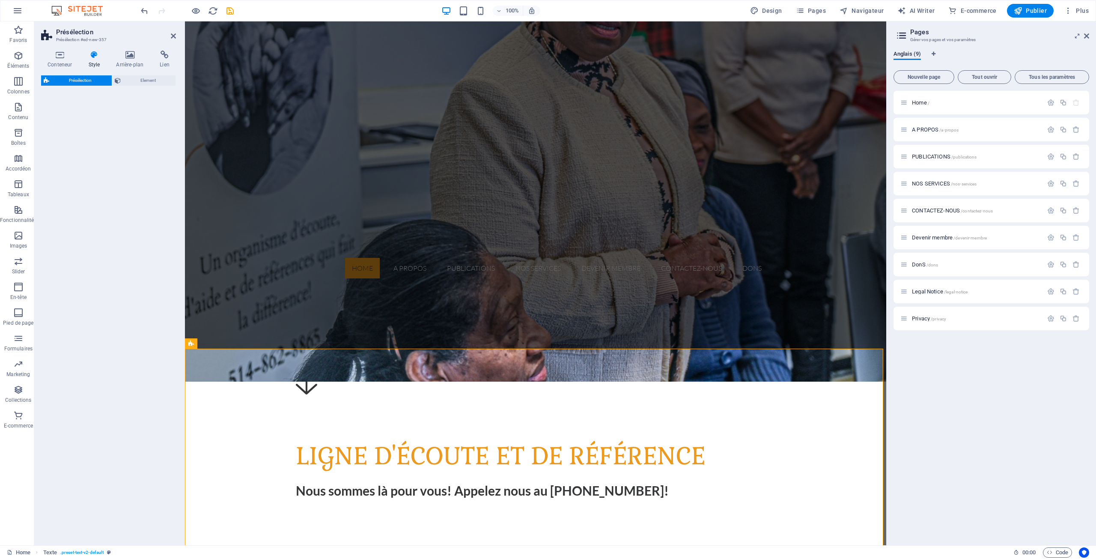
select select "rem"
select select "px"
select select "preset-text-with-image-v4-boxed"
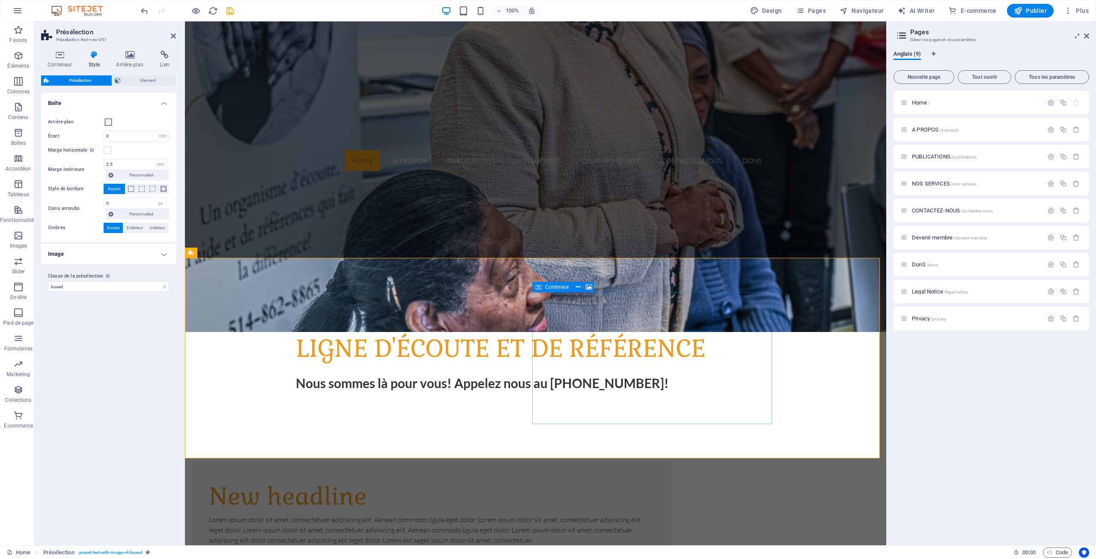
scroll to position [446, 0]
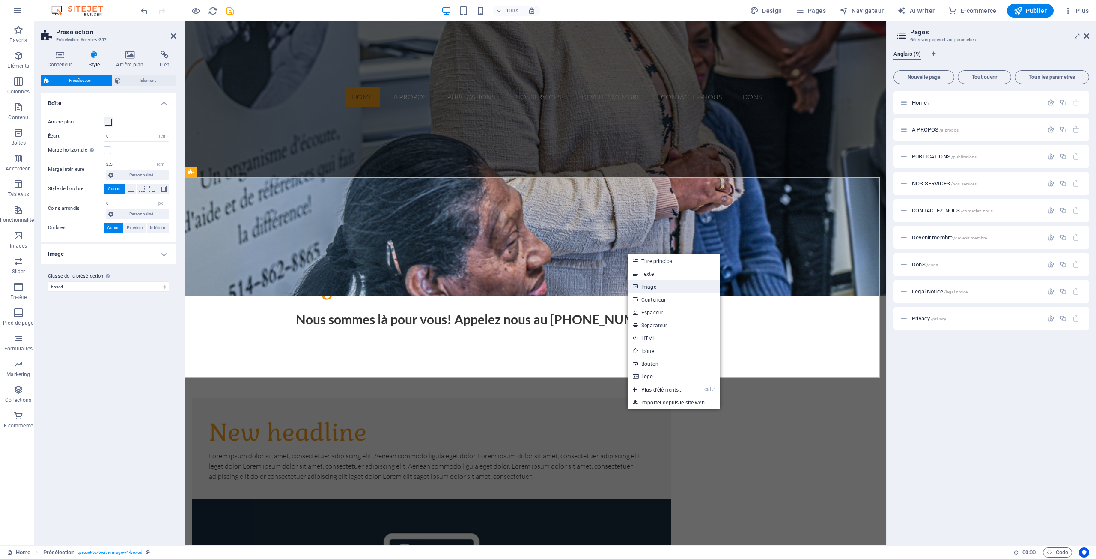
click at [651, 289] on link "Image" at bounding box center [674, 286] width 92 height 13
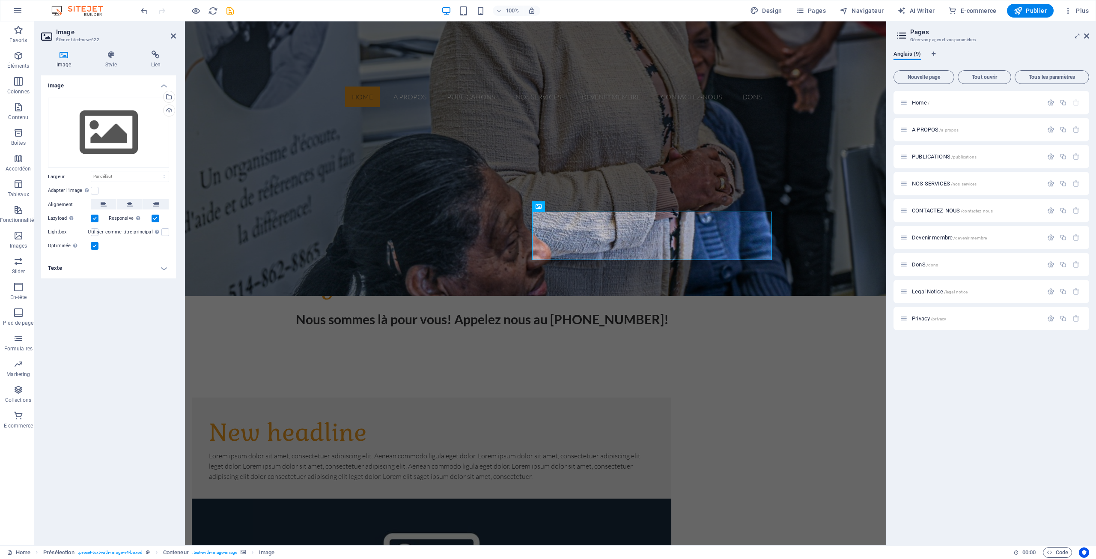
click at [63, 54] on icon at bounding box center [63, 55] width 45 height 9
click at [98, 127] on div "Glissez les fichiers ici, cliquez pour choisir les fichiers ou sélectionnez les…" at bounding box center [108, 133] width 121 height 70
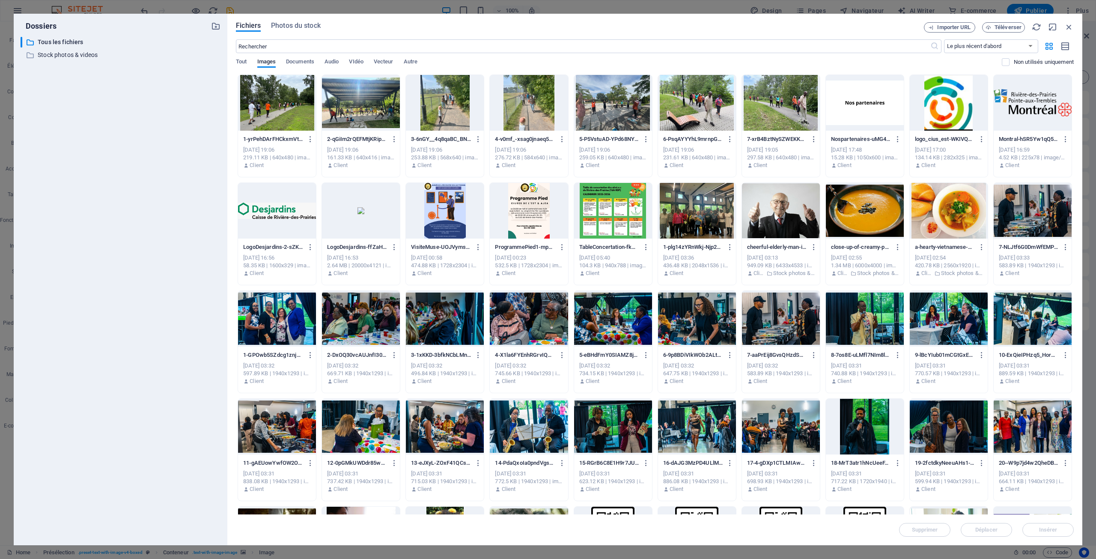
click at [529, 207] on div at bounding box center [529, 211] width 78 height 56
click at [1044, 527] on span "Insérer" at bounding box center [1048, 529] width 18 height 5
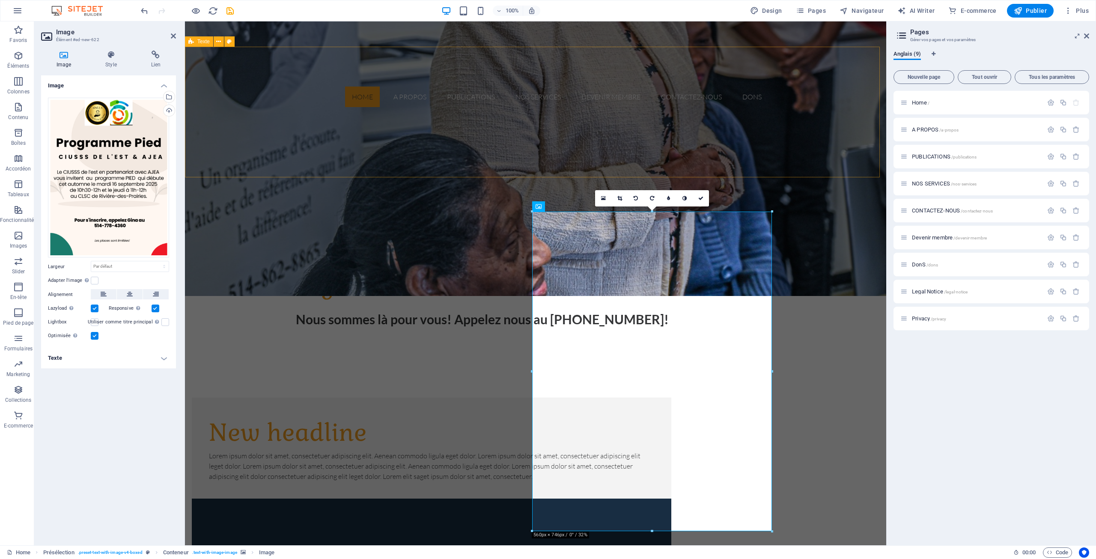
click at [783, 232] on div "LIGNE D'ÉCOUTE ET DE RÉFÉRENCE Nous sommes là pour vous! Appelez nous au [PHONE…" at bounding box center [535, 297] width 701 height 131
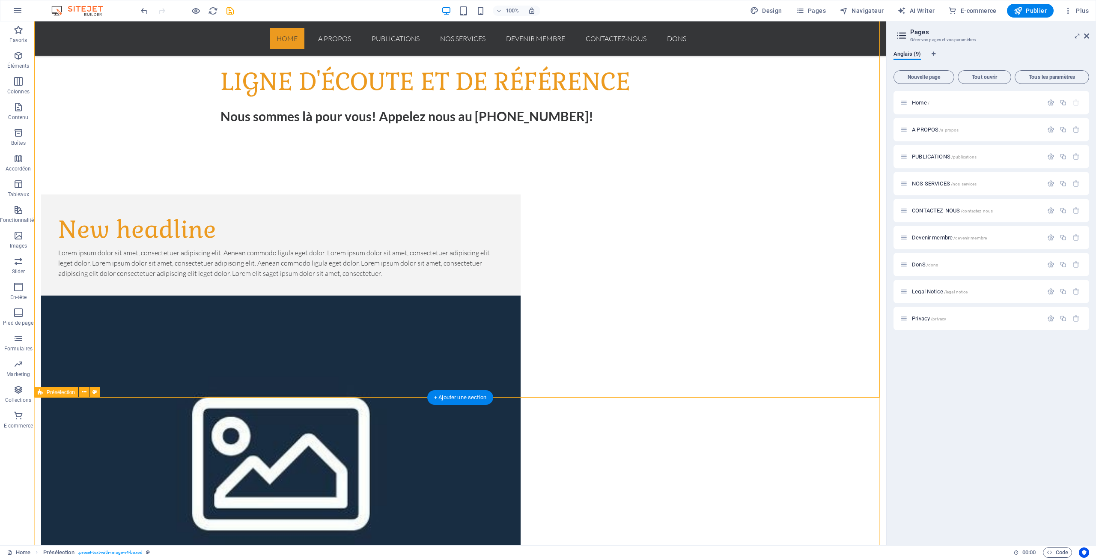
scroll to position [703, 0]
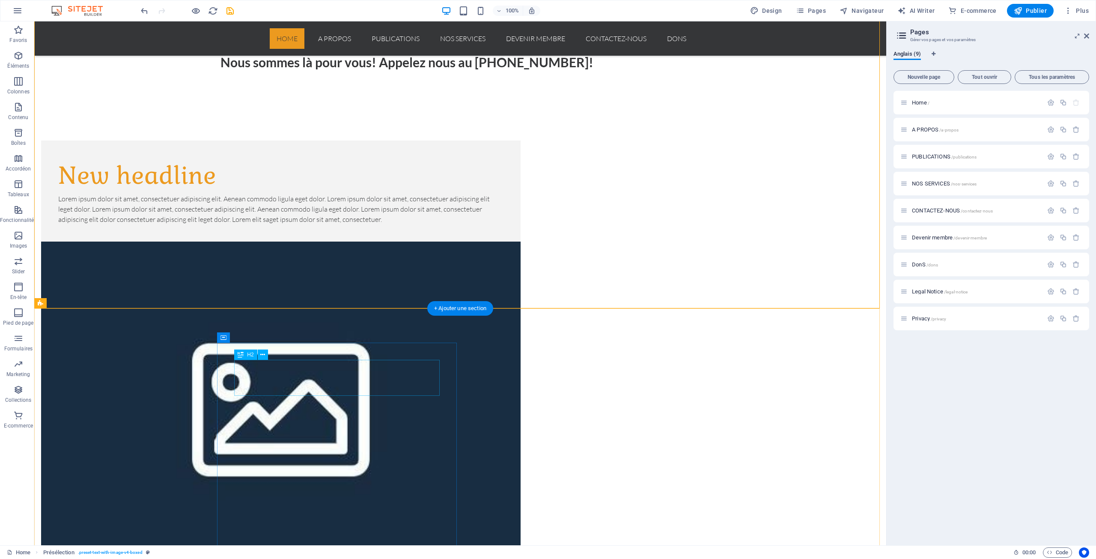
click at [265, 352] on icon at bounding box center [262, 354] width 5 height 9
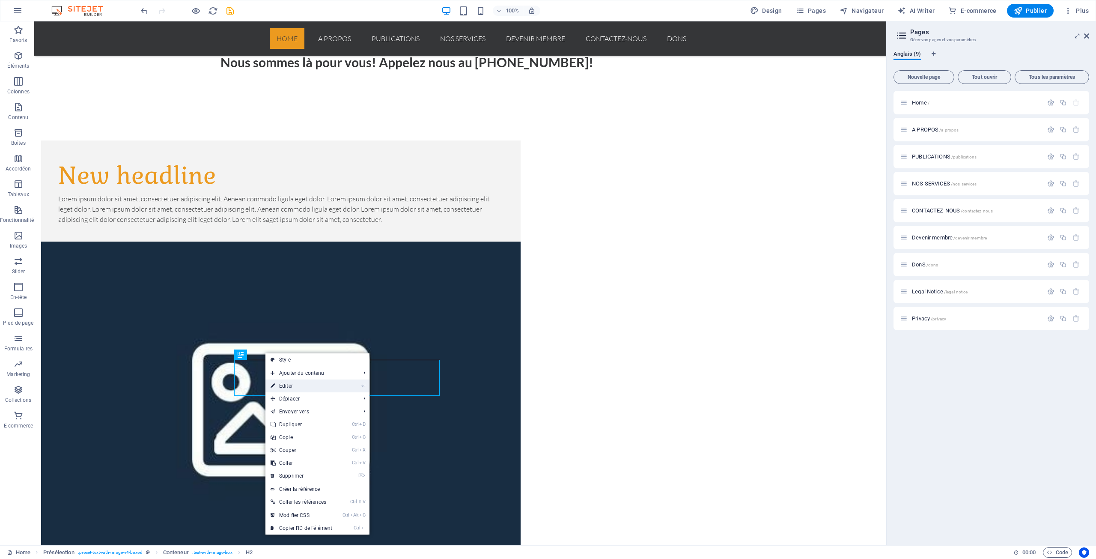
click at [291, 384] on link "⏎ Éditer" at bounding box center [301, 385] width 72 height 13
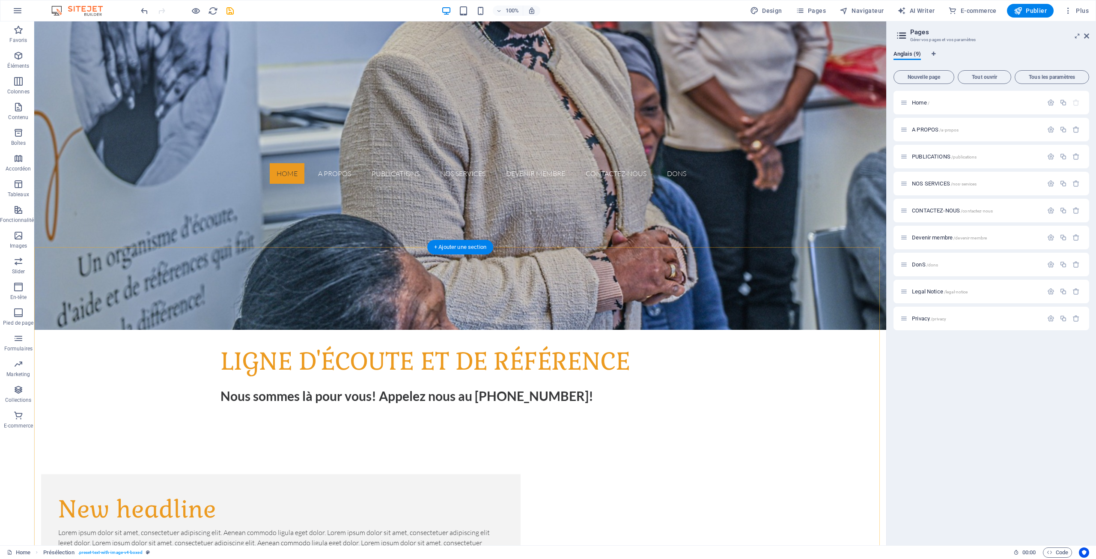
scroll to position [360, 0]
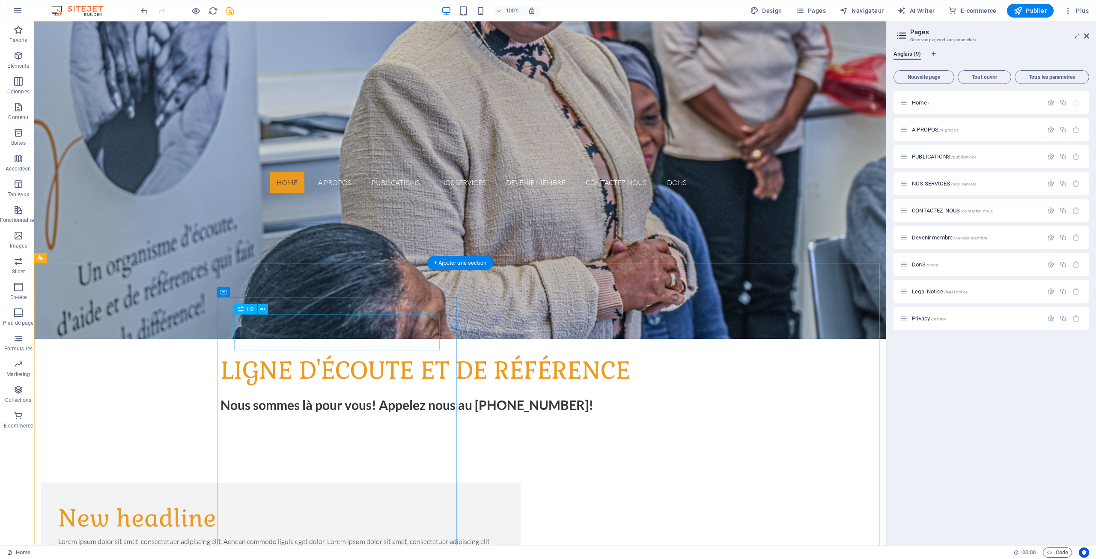
click at [309, 500] on div "New headline" at bounding box center [280, 518] width 445 height 36
click at [264, 308] on icon at bounding box center [262, 309] width 5 height 9
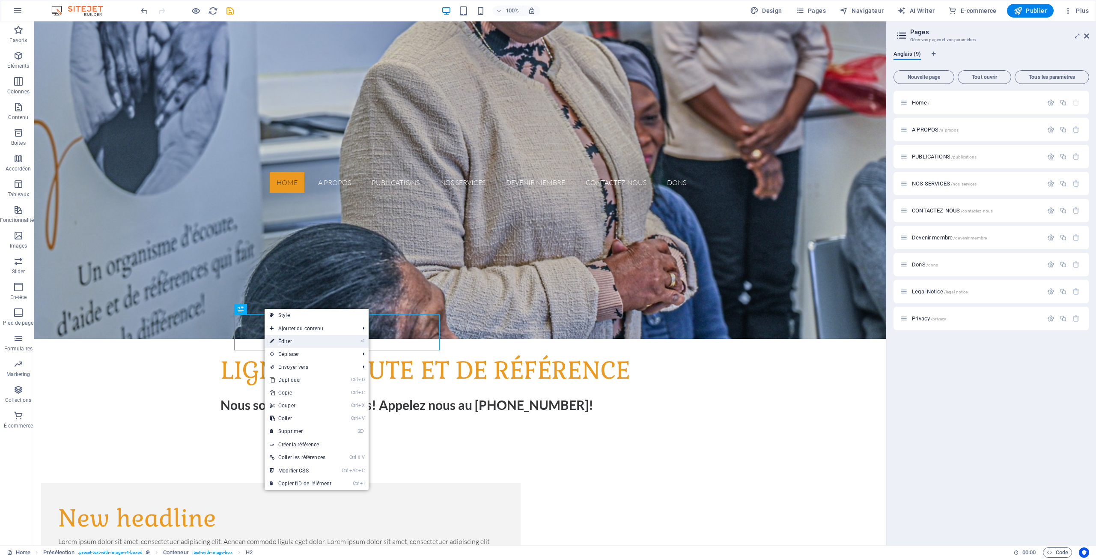
click at [289, 341] on link "⏎ Éditer" at bounding box center [301, 341] width 72 height 13
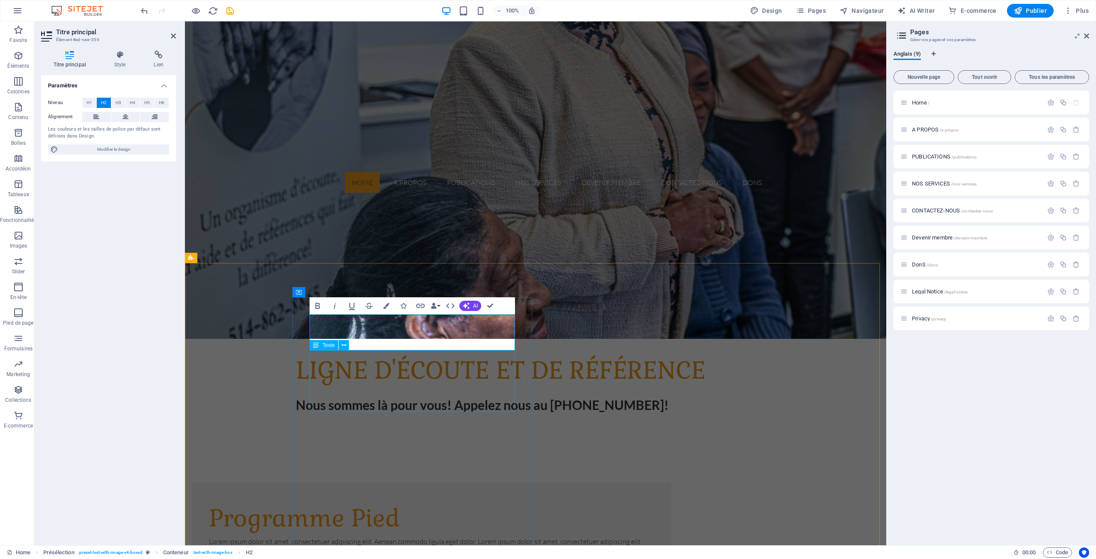
click at [440, 536] on div "Lorem ipsum dolor sit amet, consectetuer adipiscing elit. Aenean commodo ligula…" at bounding box center [431, 551] width 445 height 31
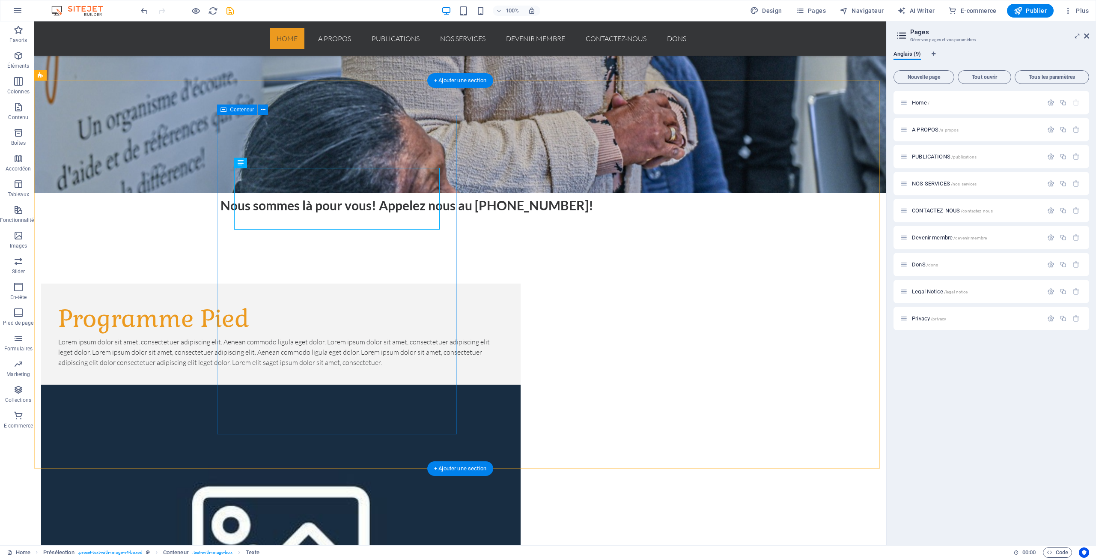
scroll to position [703, 0]
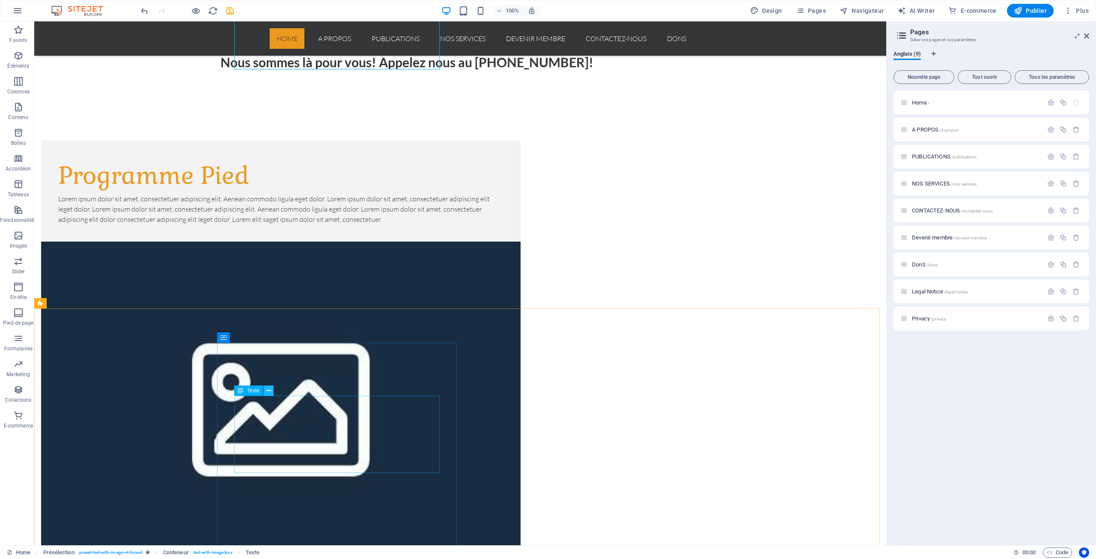
click at [269, 393] on icon at bounding box center [268, 390] width 5 height 9
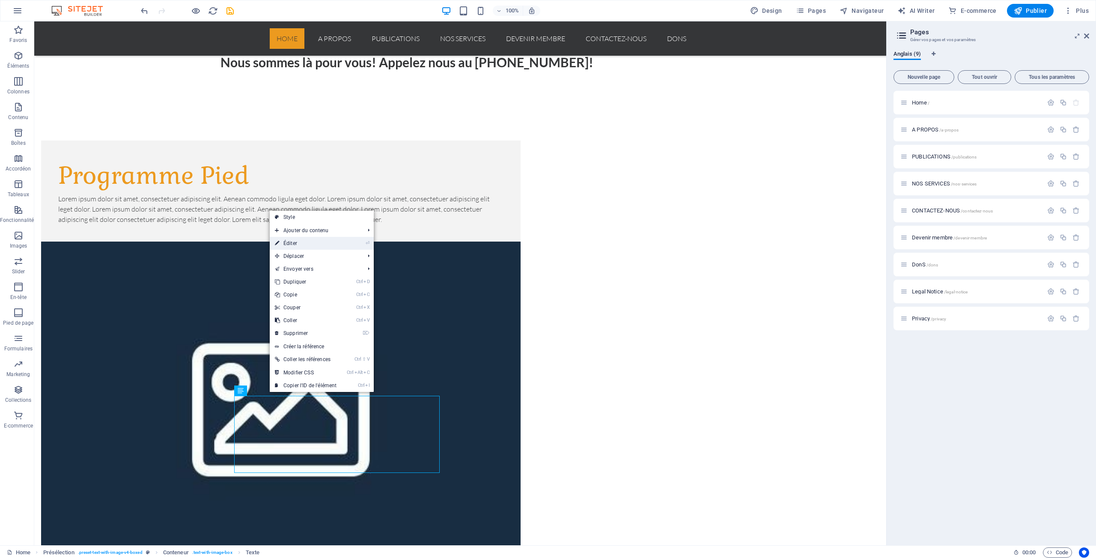
click at [300, 243] on link "⏎ Éditer" at bounding box center [306, 243] width 72 height 13
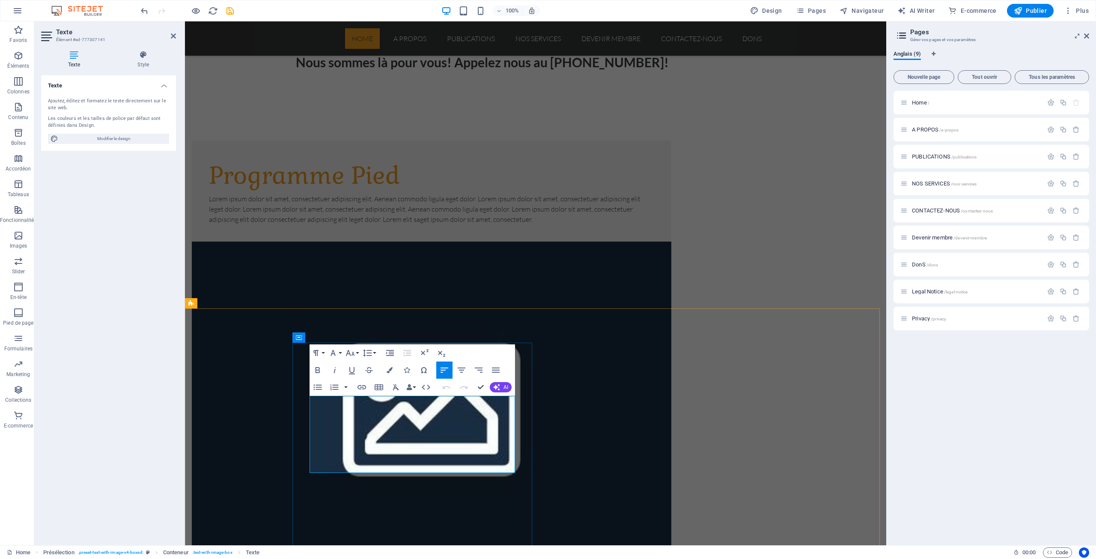
drag, startPoint x: 479, startPoint y: 464, endPoint x: 310, endPoint y: 402, distance: 180.3
copy div "Les inscriptions au programme PIED sont maintenant ouvertes ! Pour vous inscrir…"
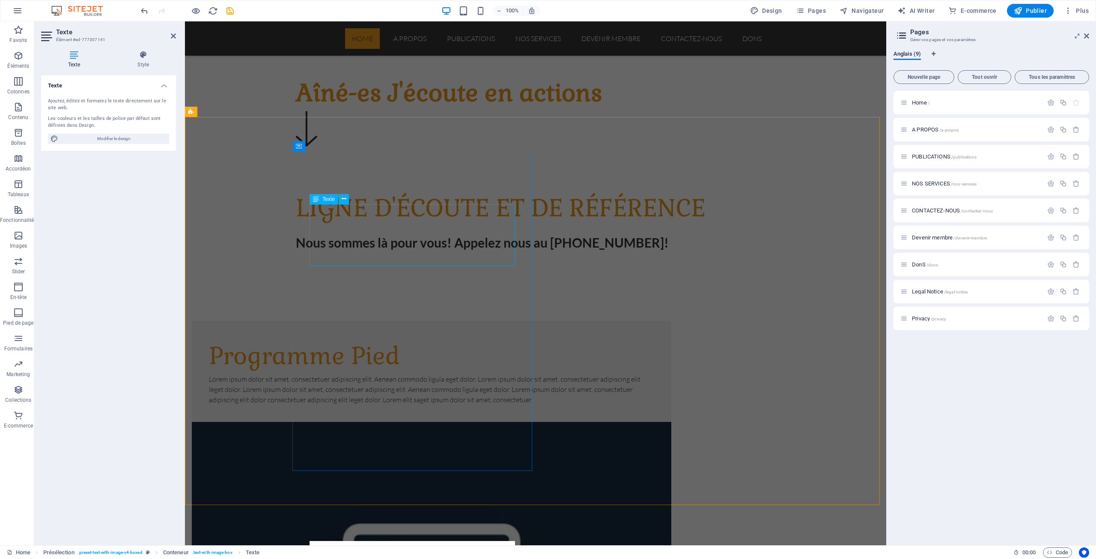
scroll to position [446, 0]
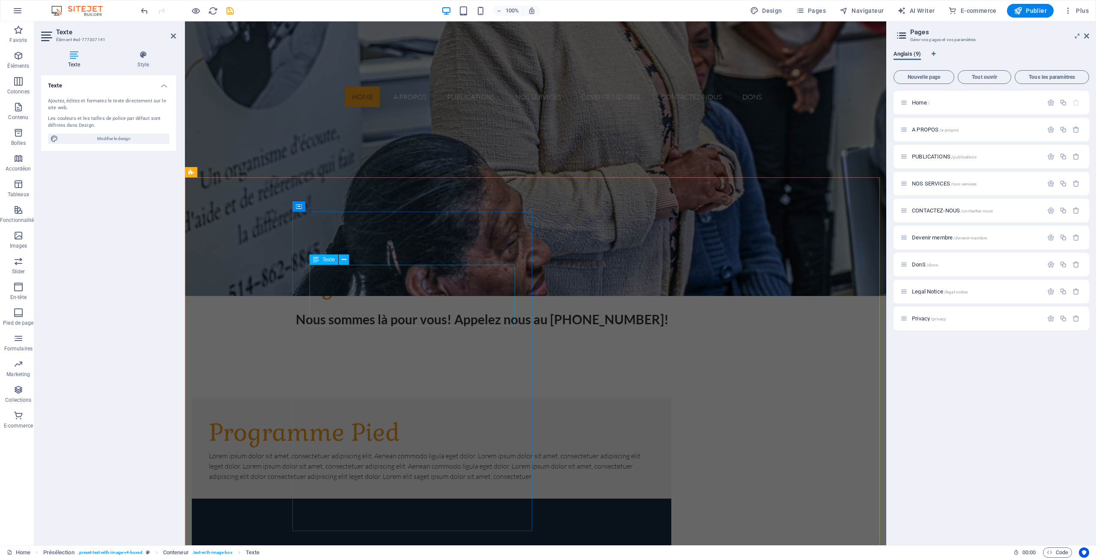
click at [351, 264] on div "Texte" at bounding box center [331, 259] width 45 height 11
click at [355, 450] on div "Lorem ipsum dolor sit amet, consectetuer adipiscing elit. Aenean commodo ligula…" at bounding box center [431, 465] width 445 height 31
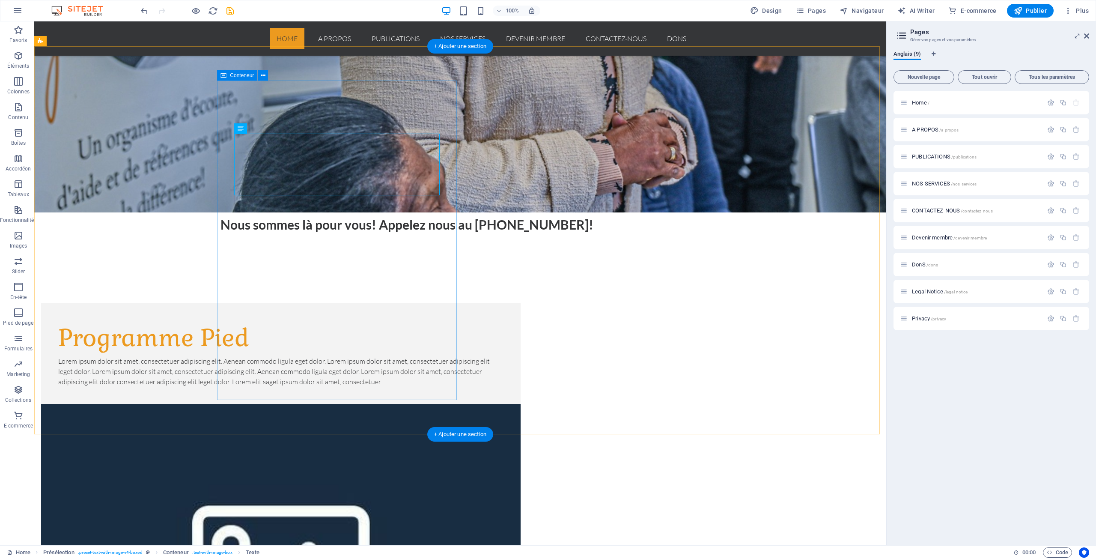
scroll to position [458, 0]
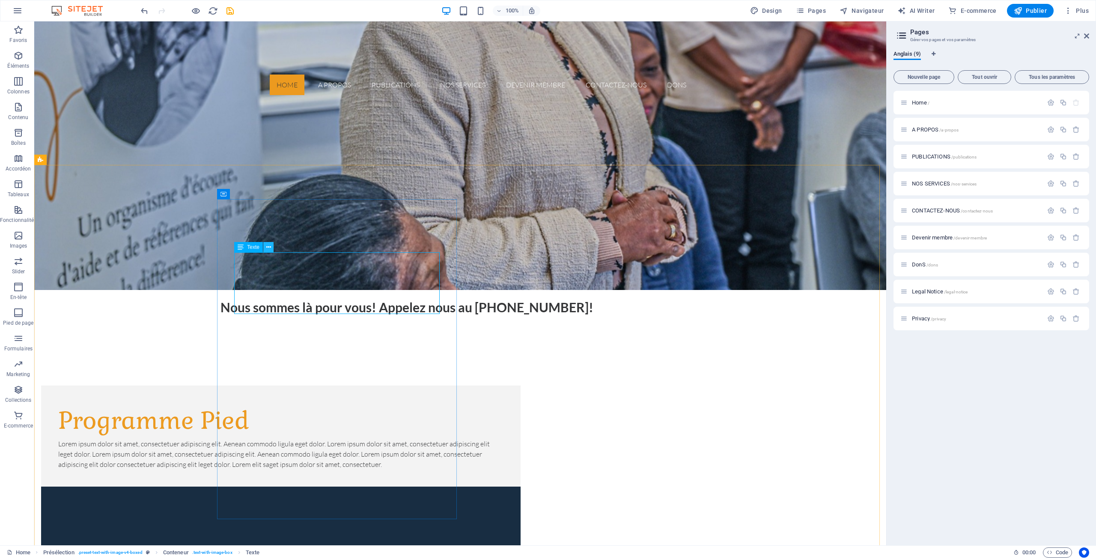
click at [269, 247] on icon at bounding box center [268, 247] width 5 height 9
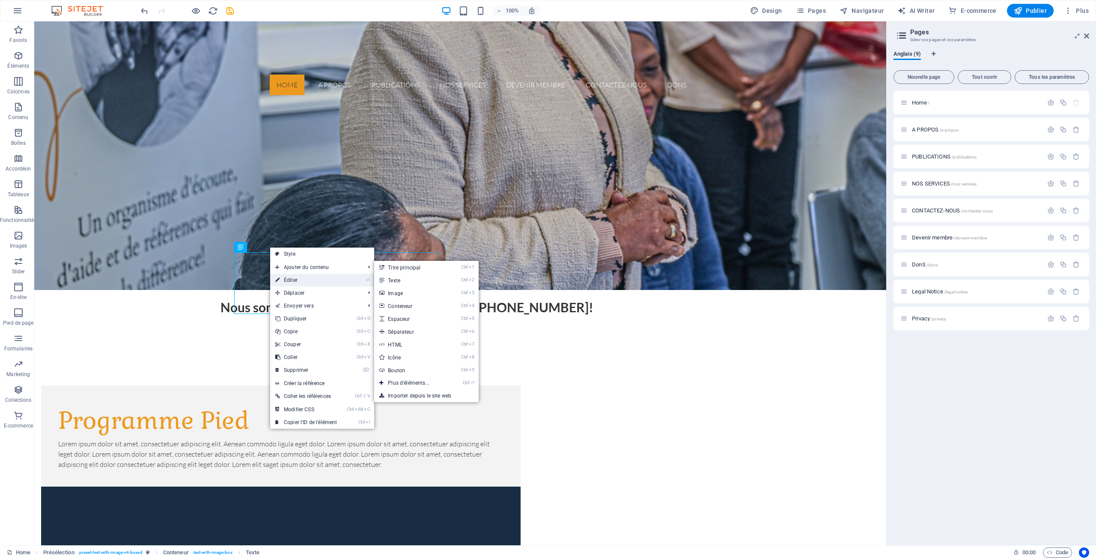
click at [296, 280] on link "⏎ Éditer" at bounding box center [306, 280] width 72 height 13
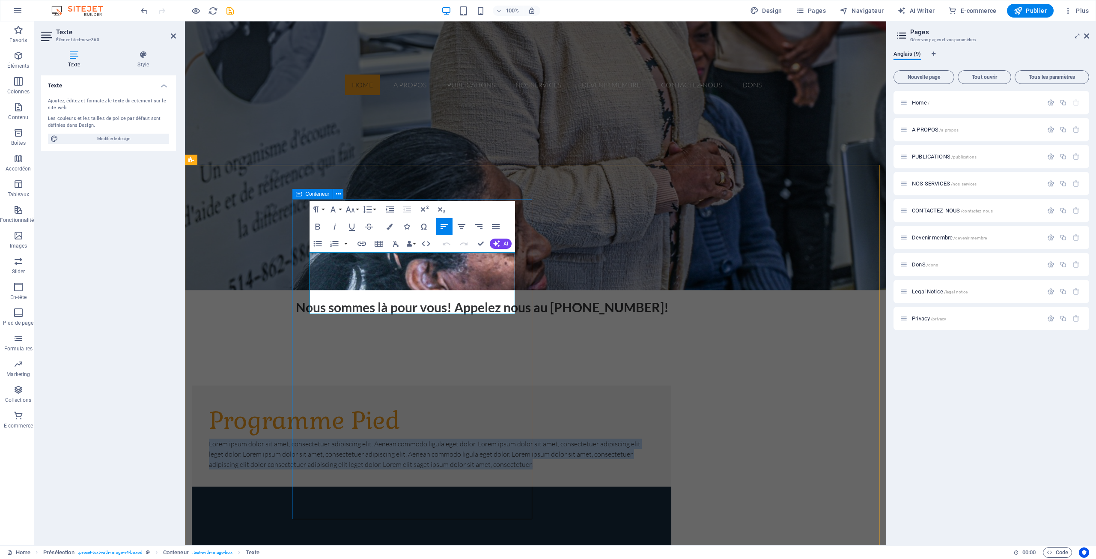
drag, startPoint x: 502, startPoint y: 307, endPoint x: 304, endPoint y: 257, distance: 204.0
click at [304, 385] on div "Programme Pied Lorem ipsum dolor sit amet, consectetuer adipiscing elit. Aenean…" at bounding box center [431, 435] width 479 height 101
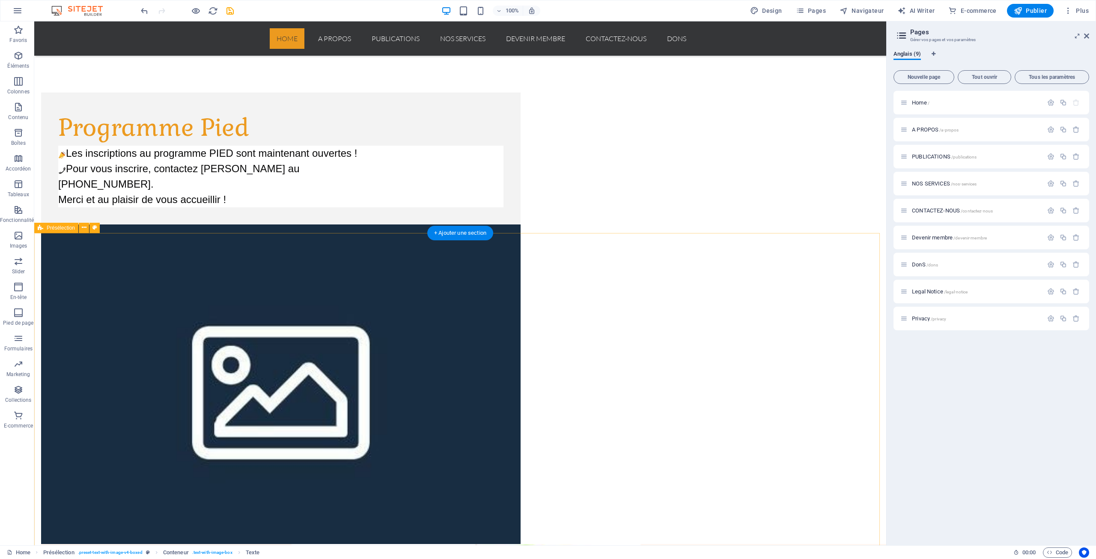
scroll to position [800, 0]
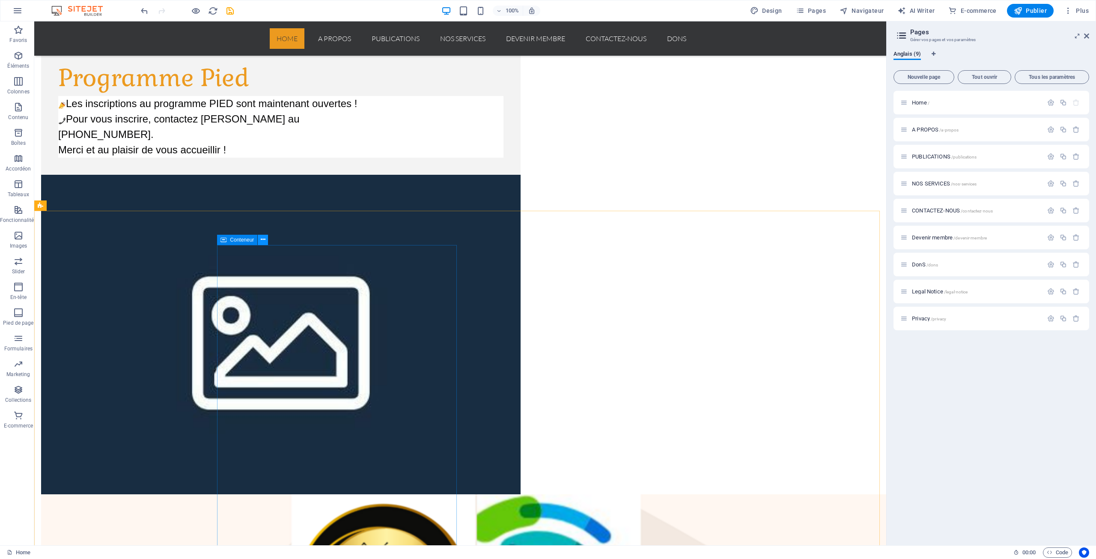
click at [263, 237] on icon at bounding box center [263, 239] width 5 height 9
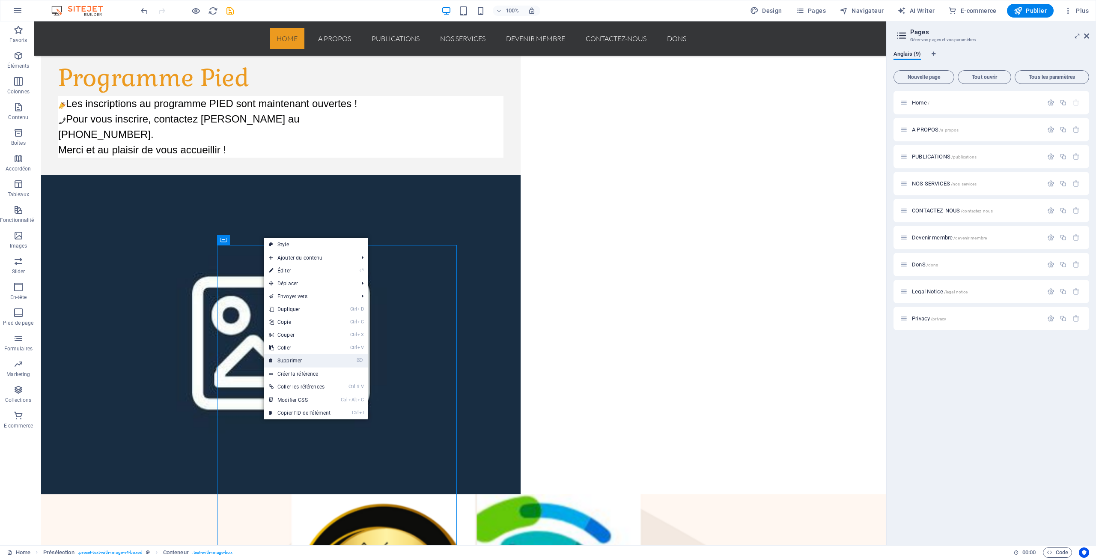
click at [300, 359] on link "⌦ Supprimer" at bounding box center [300, 360] width 72 height 13
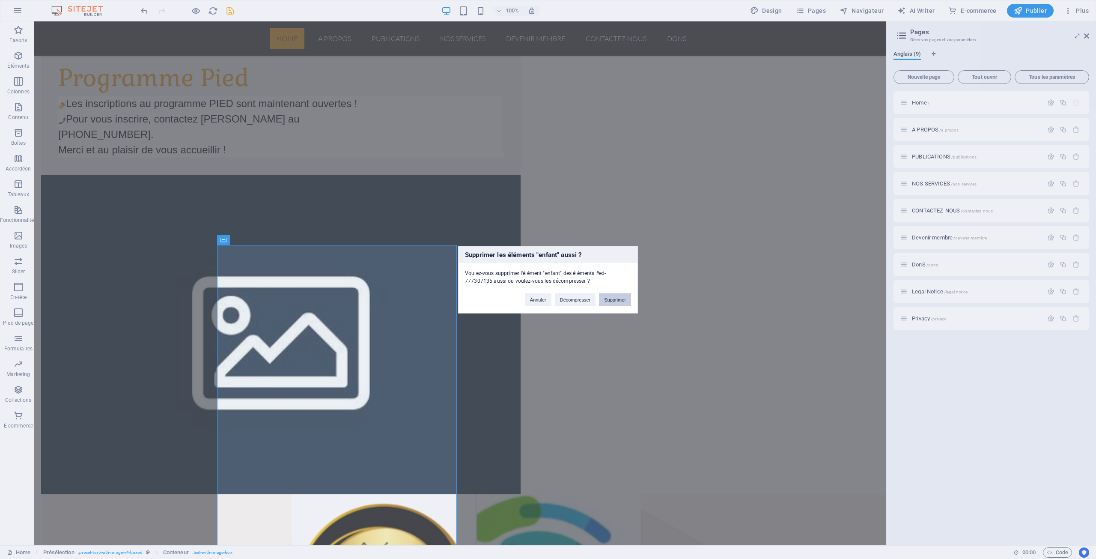
click at [612, 299] on button "Supprimer" at bounding box center [615, 299] width 32 height 13
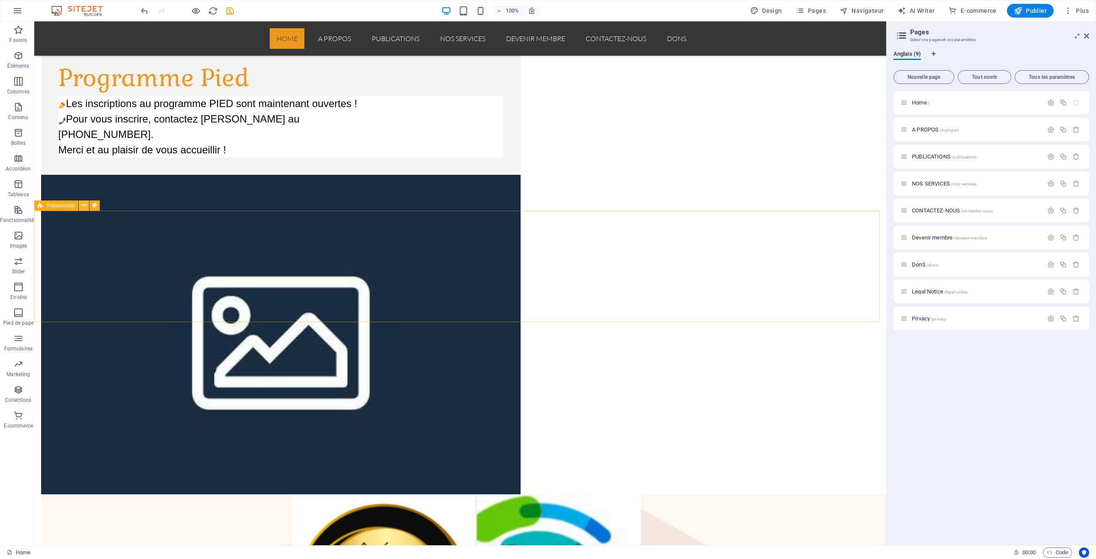
click at [86, 204] on icon at bounding box center [84, 205] width 5 height 9
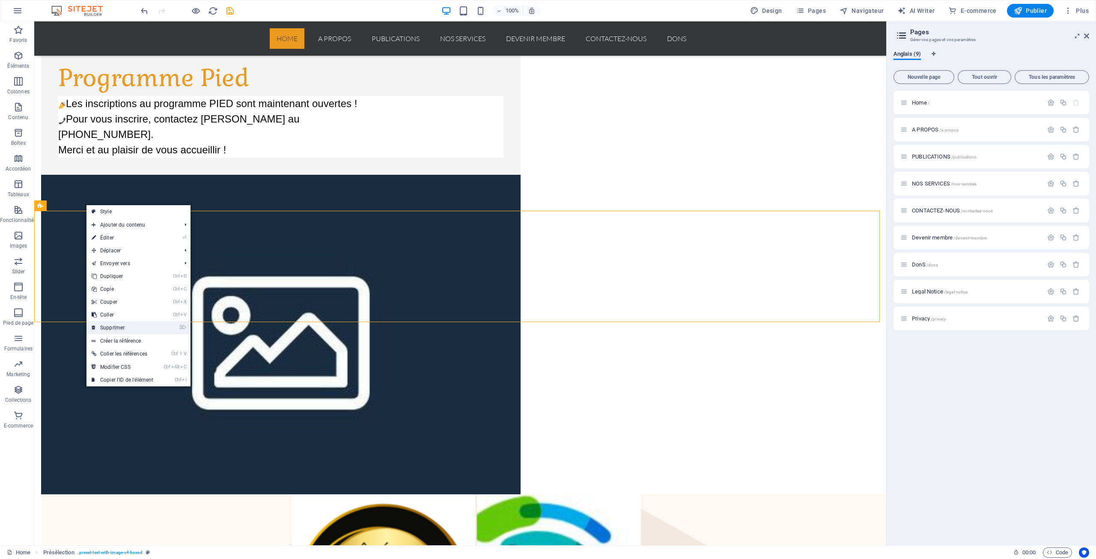
click at [119, 325] on link "⌦ Supprimer" at bounding box center [122, 327] width 72 height 13
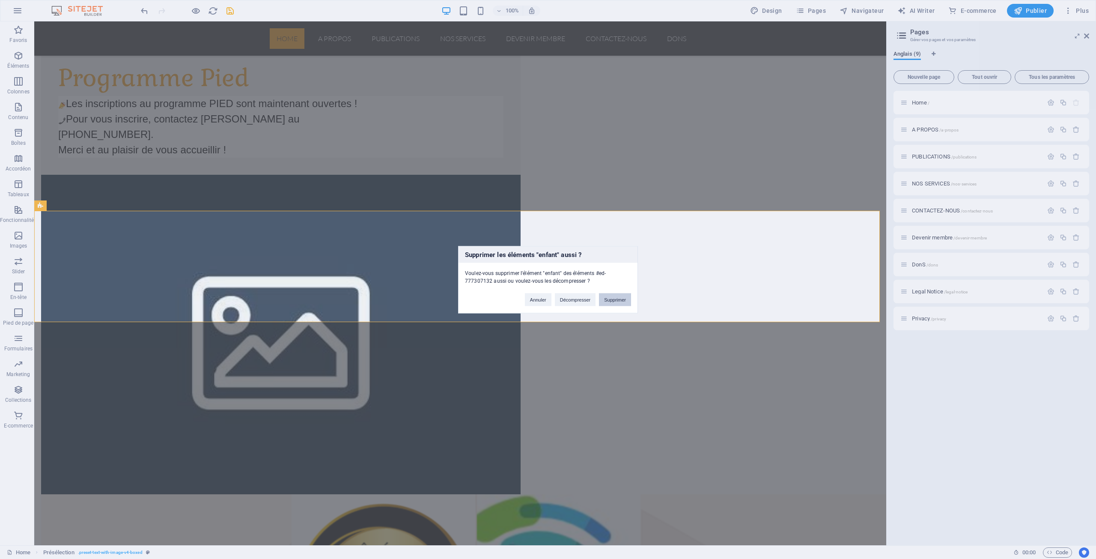
click at [619, 299] on button "Supprimer" at bounding box center [615, 299] width 32 height 13
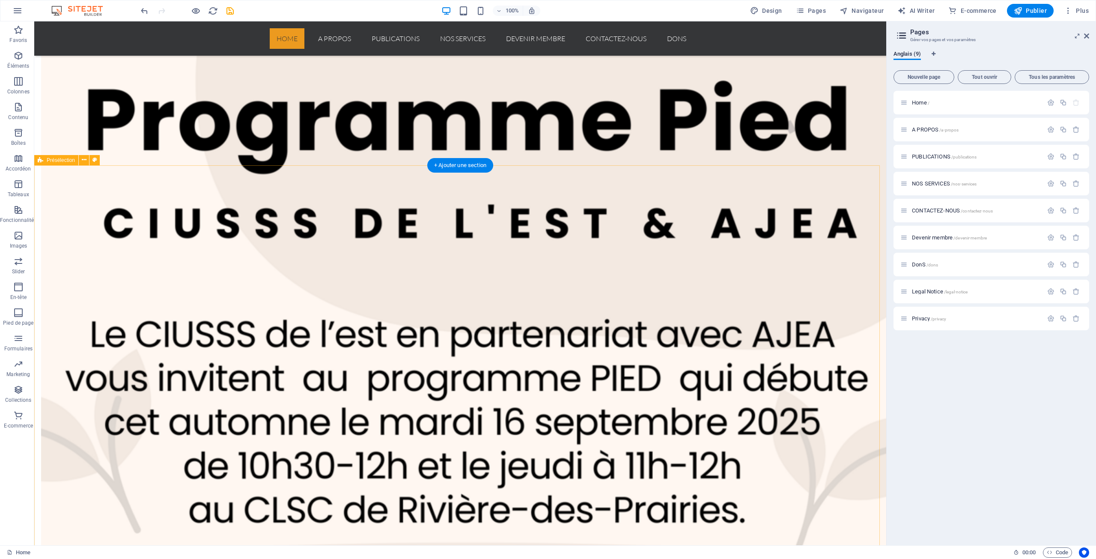
scroll to position [1485, 0]
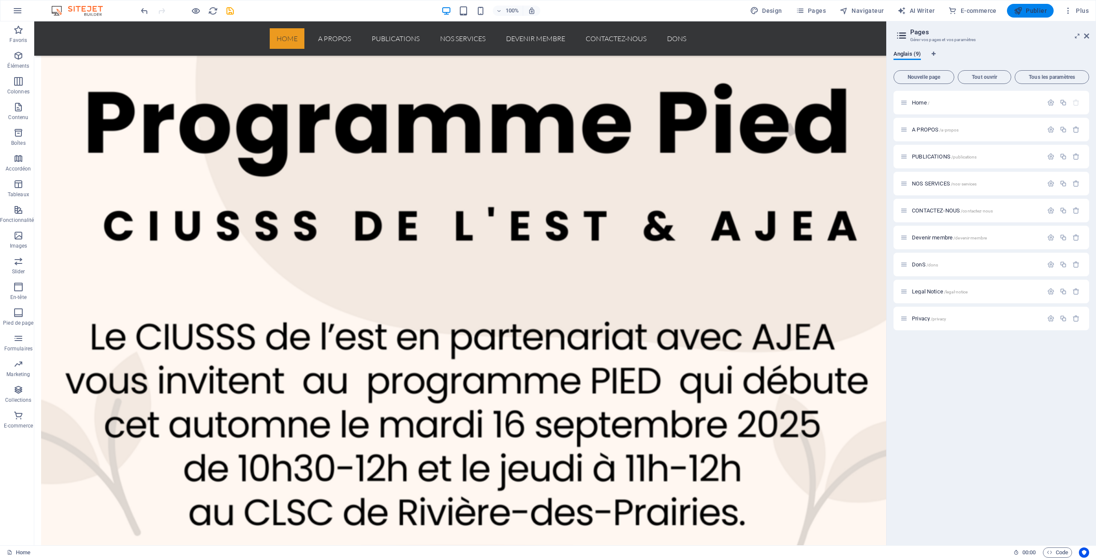
click at [1031, 9] on span "Publier" at bounding box center [1030, 10] width 33 height 9
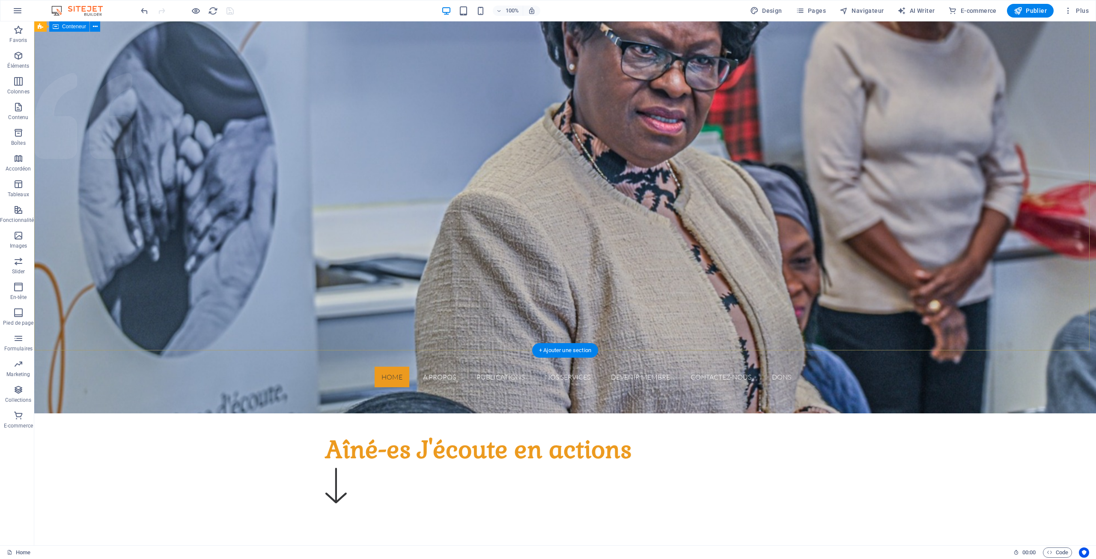
scroll to position [116, 0]
